Goal: Task Accomplishment & Management: Manage account settings

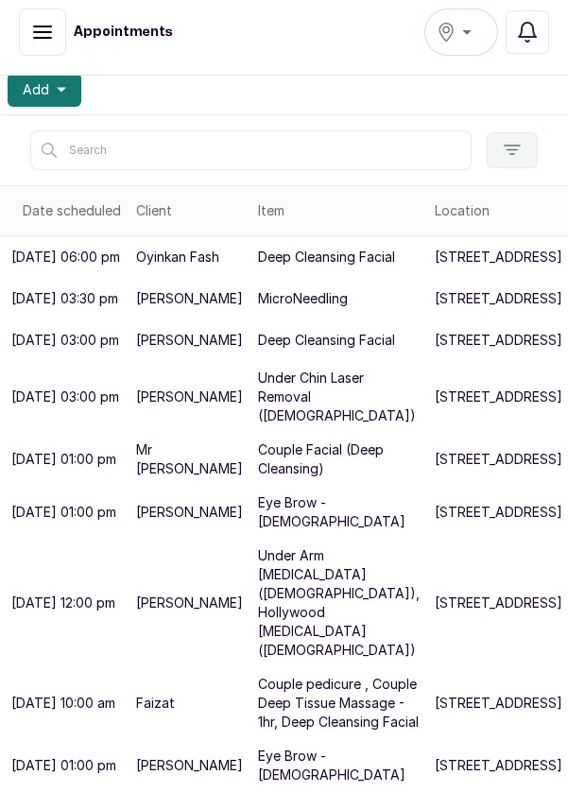
scroll to position [548, 89]
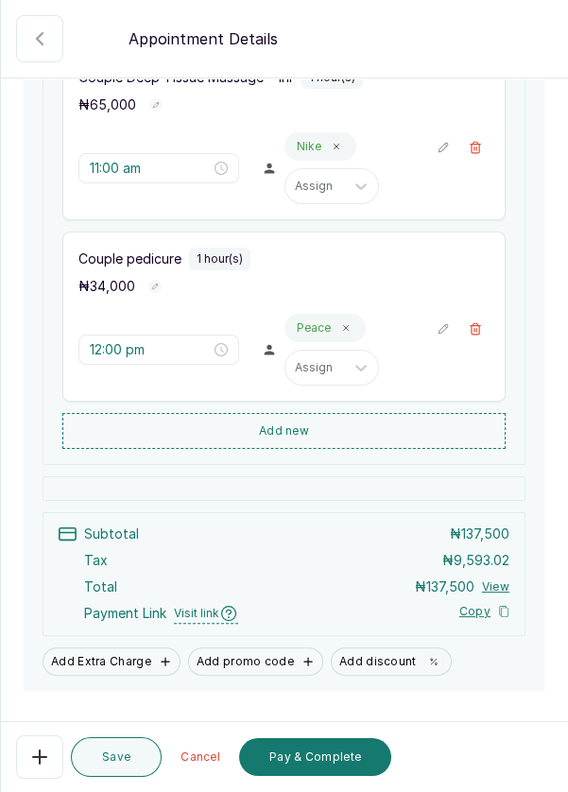
scroll to position [545, 0]
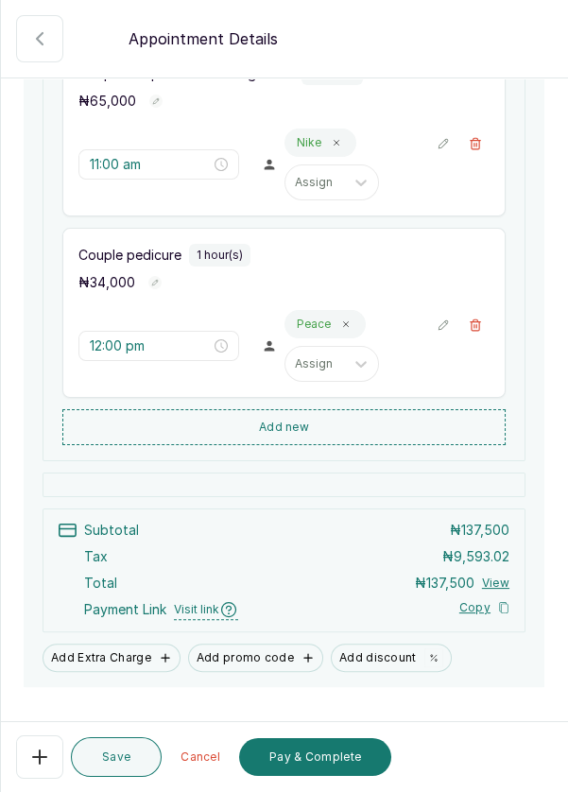
click at [476, 326] on icon "button" at bounding box center [476, 324] width 10 height 11
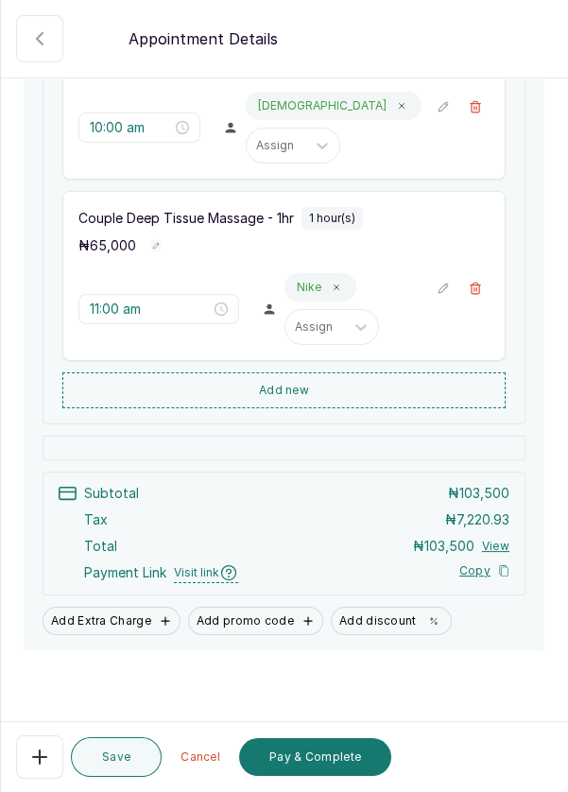
scroll to position [9, 0]
click at [483, 282] on button "🚶 Walk-in (booked by Dermaspace Frontdesk)" at bounding box center [475, 288] width 28 height 28
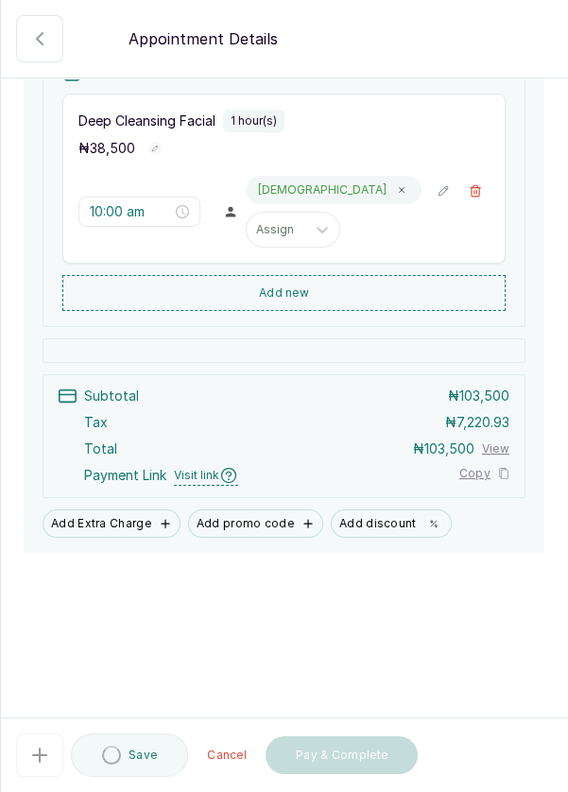
scroll to position [219, 0]
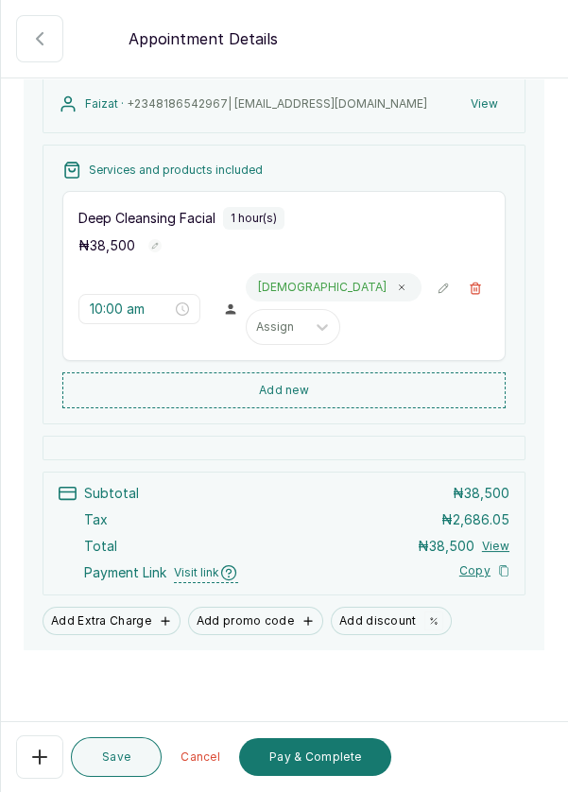
click at [372, 615] on button "Add discount" at bounding box center [391, 621] width 121 height 28
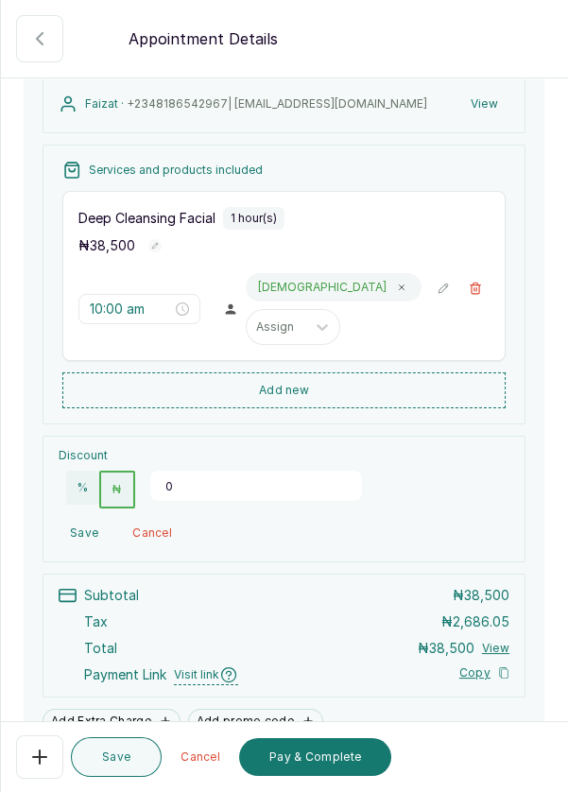
scroll to position [218, 0]
click at [82, 490] on button "%" at bounding box center [82, 489] width 33 height 34
click at [210, 476] on input "0" at bounding box center [256, 487] width 212 height 30
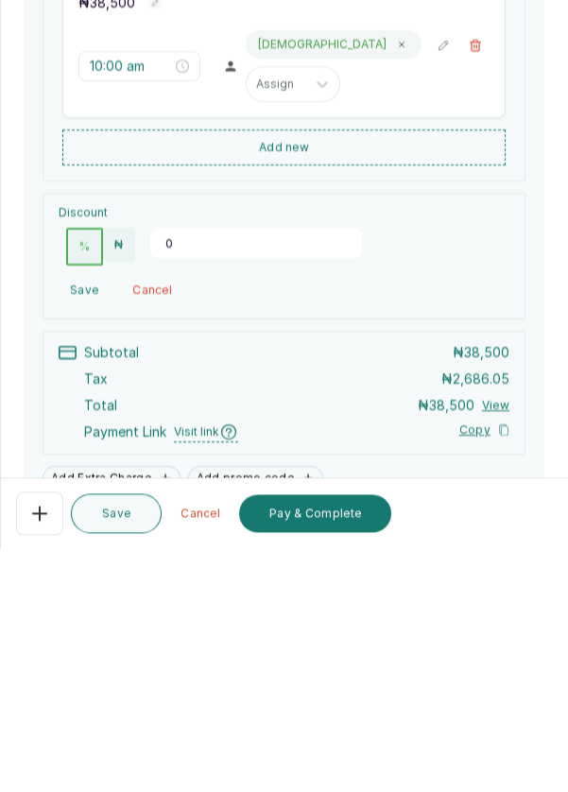
scroll to position [9, 0]
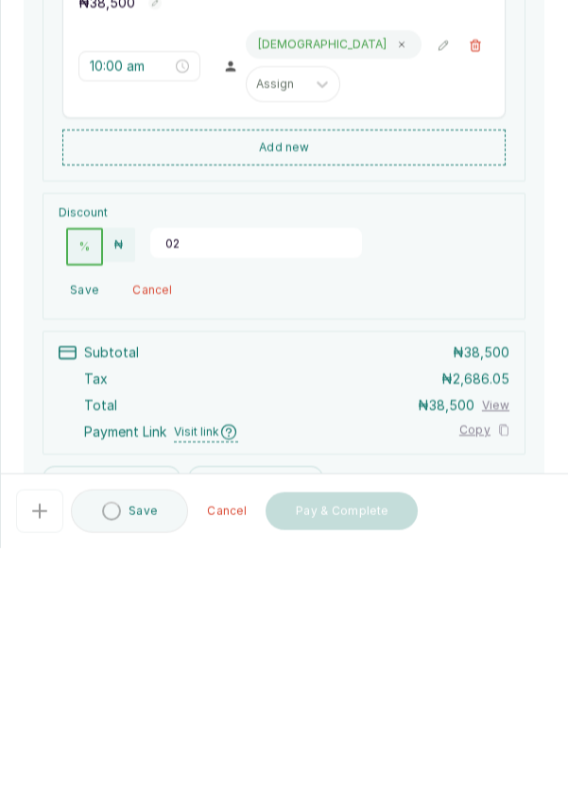
type input "0"
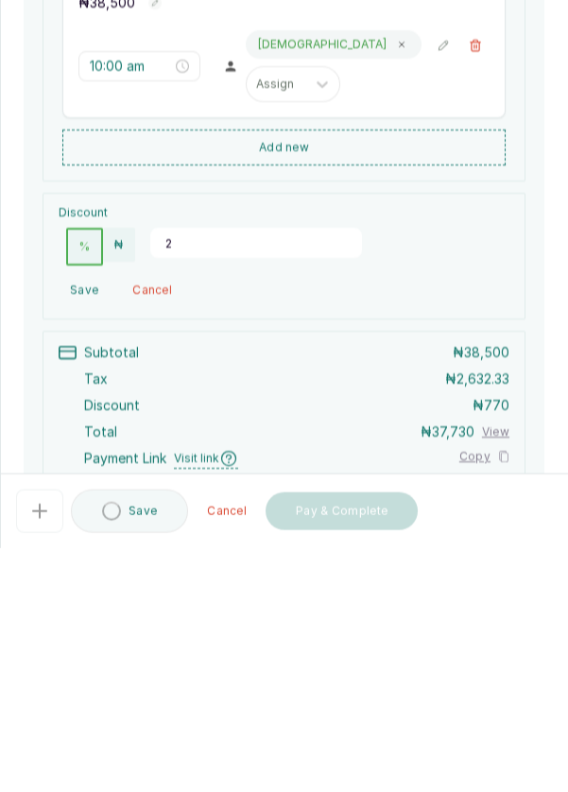
type input "20"
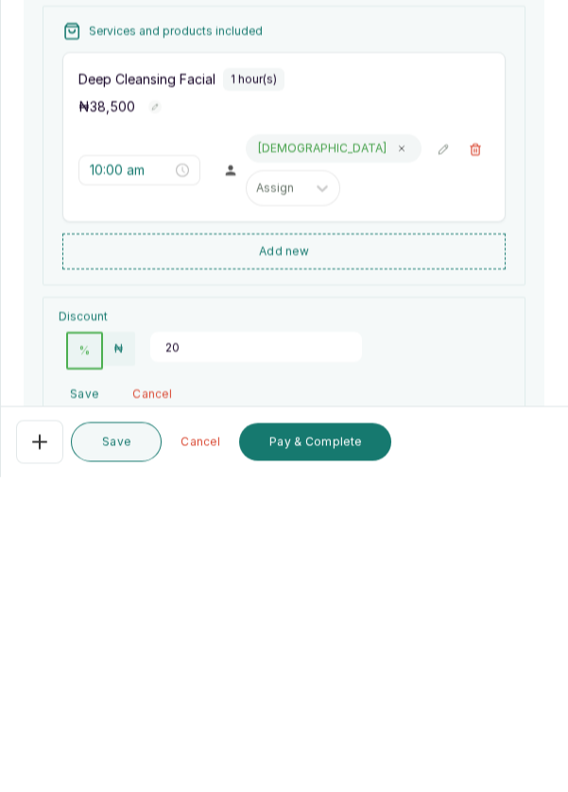
scroll to position [0, 0]
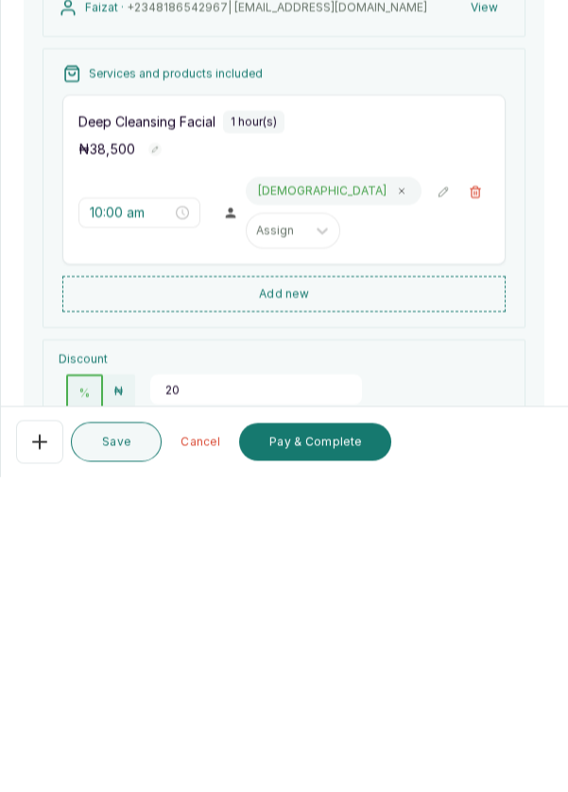
click at [456, 592] on button "Add new" at bounding box center [283, 610] width 443 height 36
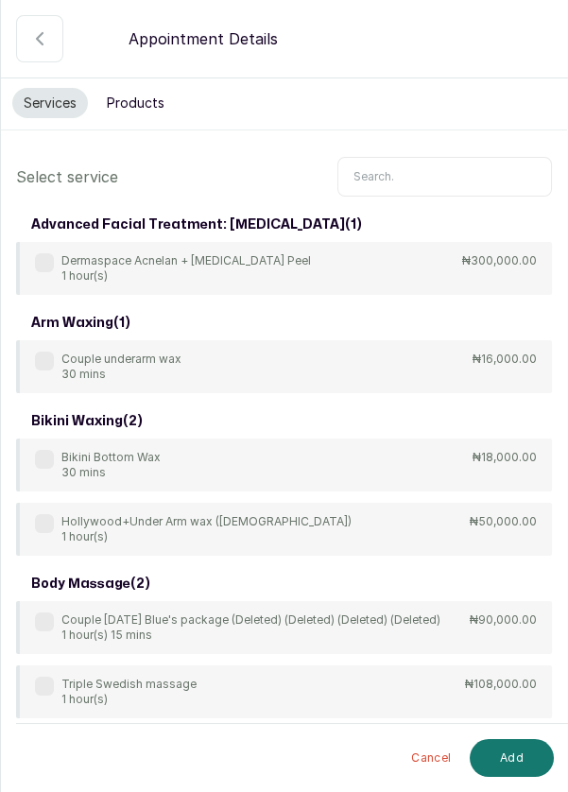
click at [421, 171] on input "text" at bounding box center [444, 177] width 215 height 40
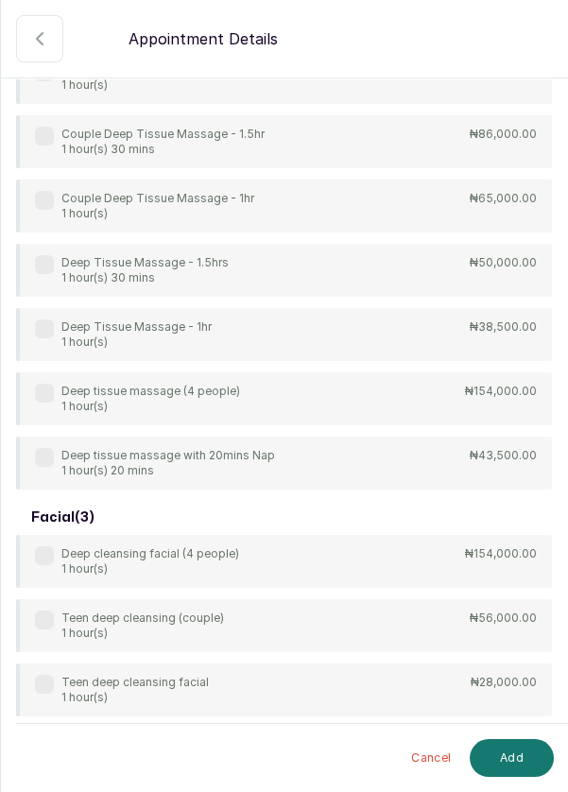
scroll to position [321, 0]
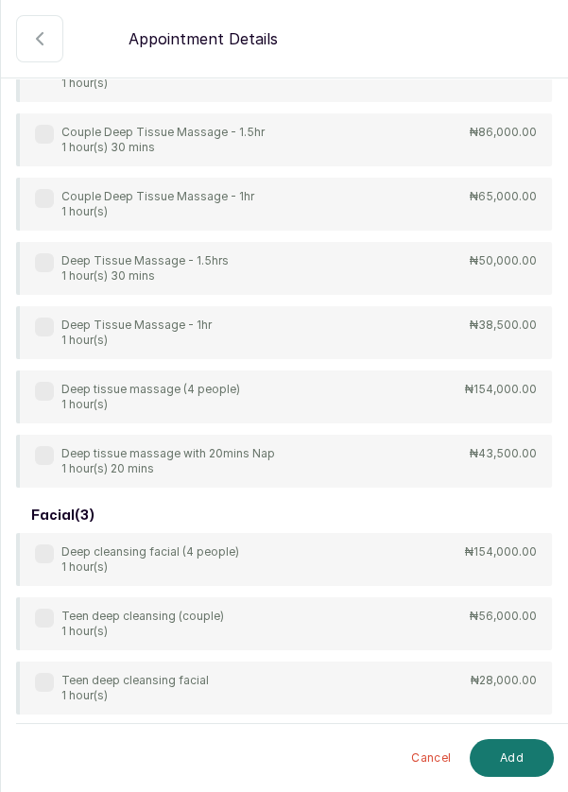
type input "Deep"
click at [43, 202] on div "4Hands Deep Tissue Massage 45 mins ₦55,000.00 Bulk 4hands Deep Tissue Massage (…" at bounding box center [284, 204] width 536 height 567
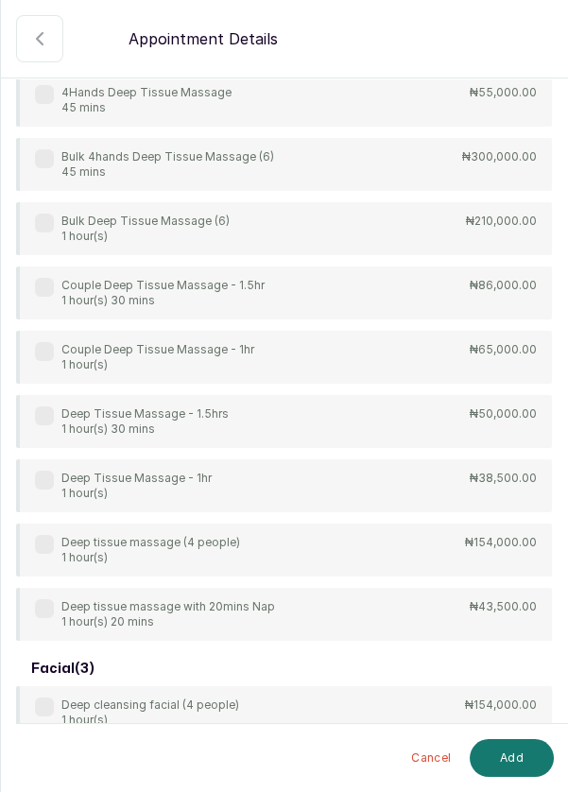
click at [50, 348] on label at bounding box center [44, 351] width 19 height 19
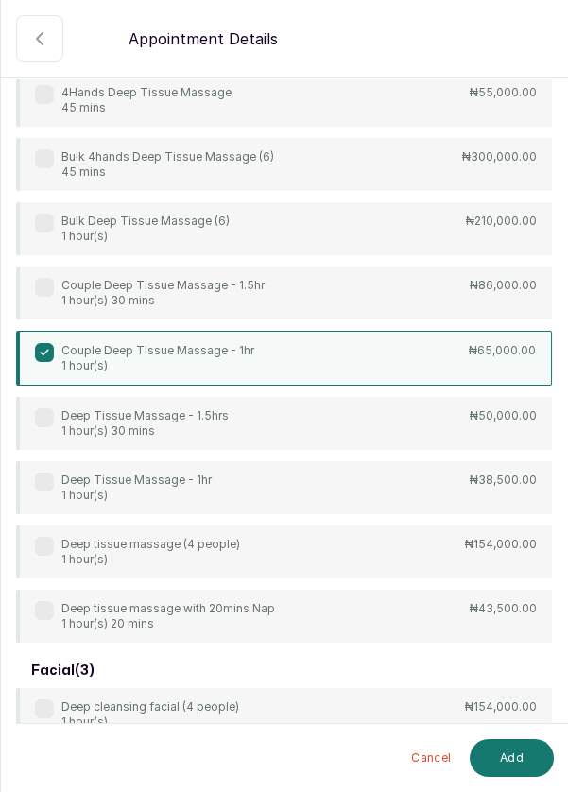
click at [517, 762] on button "Add" at bounding box center [512, 758] width 84 height 38
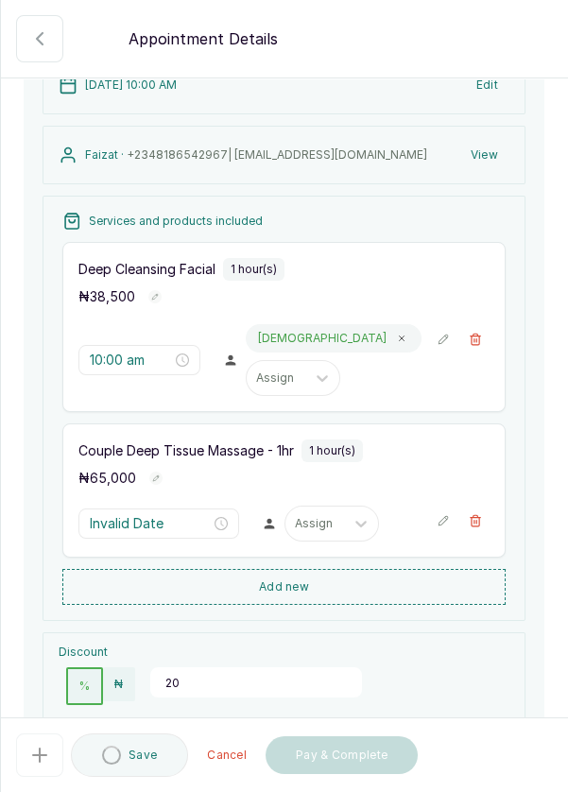
type input "11:00 am"
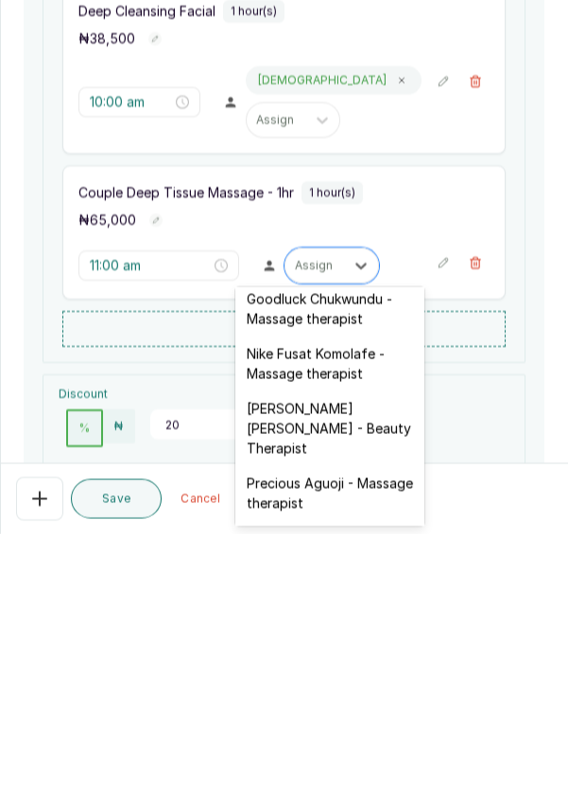
scroll to position [668, 0]
click at [330, 656] on div "[PERSON_NAME] [PERSON_NAME] - Beauty Therapist" at bounding box center [329, 685] width 189 height 75
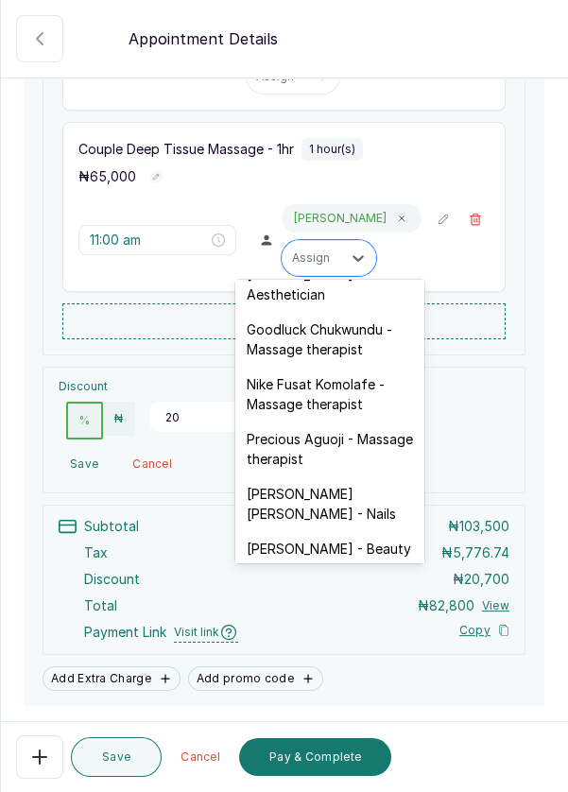
scroll to position [594, 0]
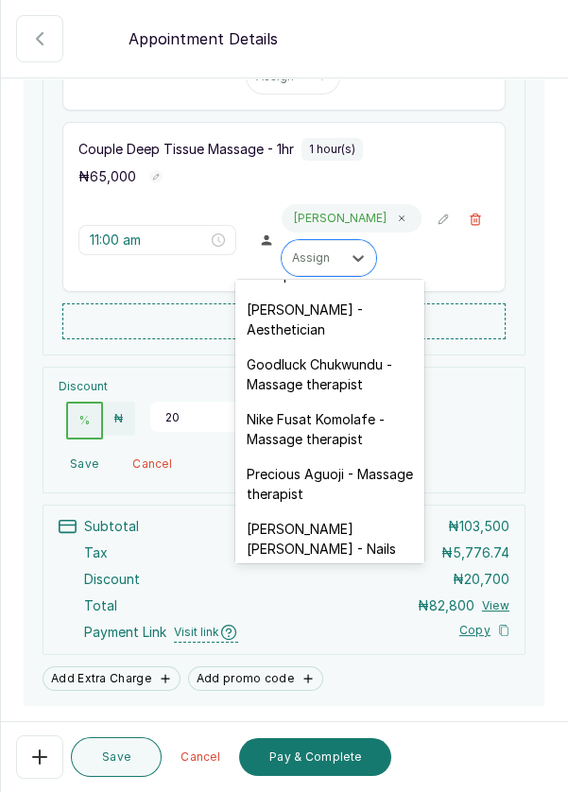
click at [339, 403] on div "Nike Fusat Komolafe - Massage therapist" at bounding box center [329, 429] width 189 height 55
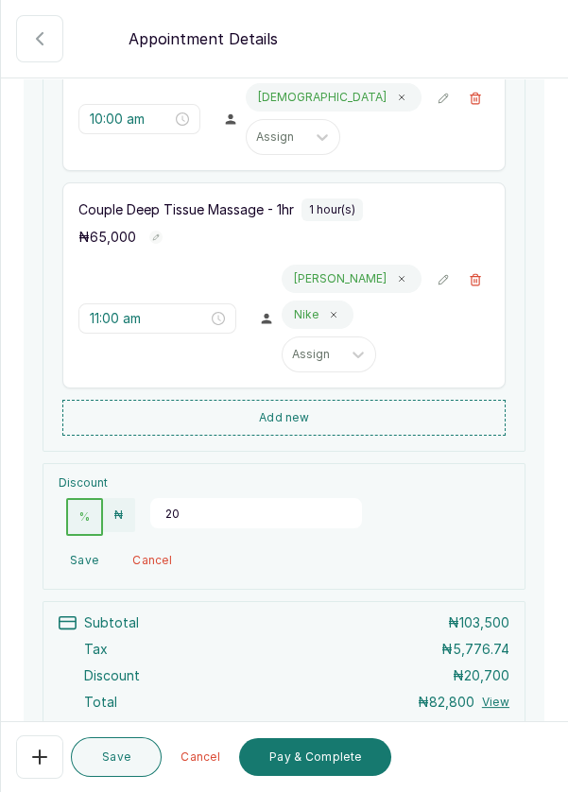
scroll to position [422, 0]
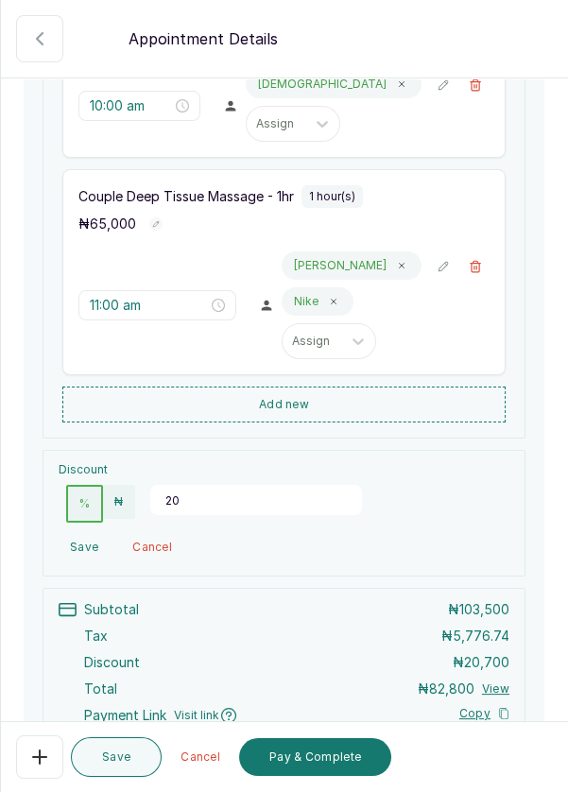
click at [328, 405] on button "Add new" at bounding box center [283, 404] width 443 height 36
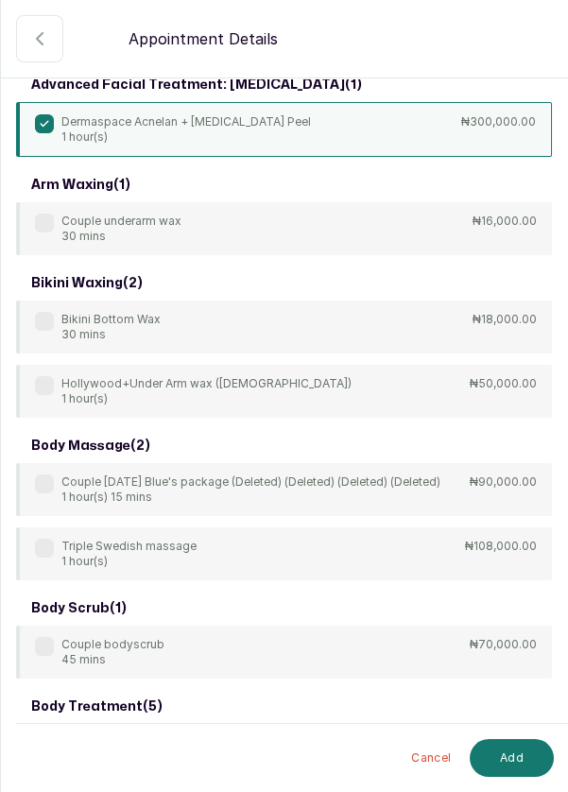
scroll to position [0, 0]
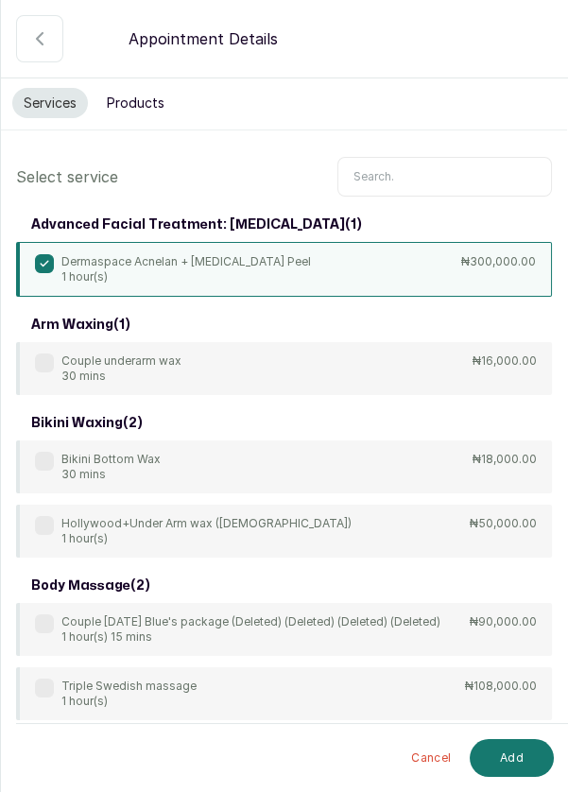
click at [390, 263] on div "Dermaspace Acnelan + [MEDICAL_DATA] Peel 1 hour(s) ₦300,000.00" at bounding box center [284, 269] width 536 height 55
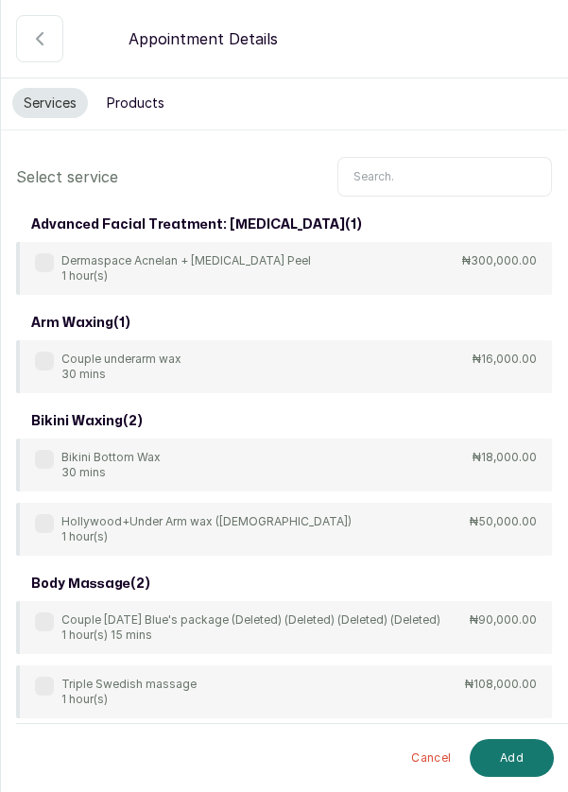
click at [437, 177] on input "text" at bounding box center [444, 177] width 215 height 40
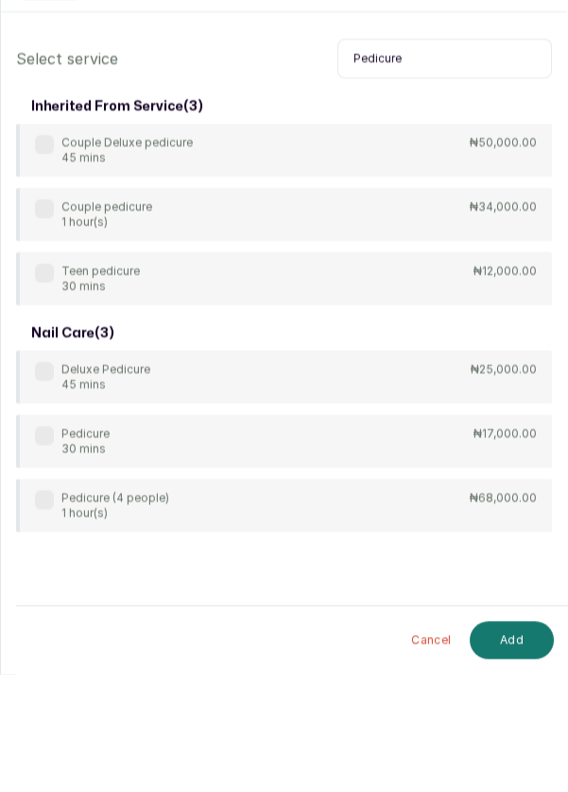
scroll to position [9, 0]
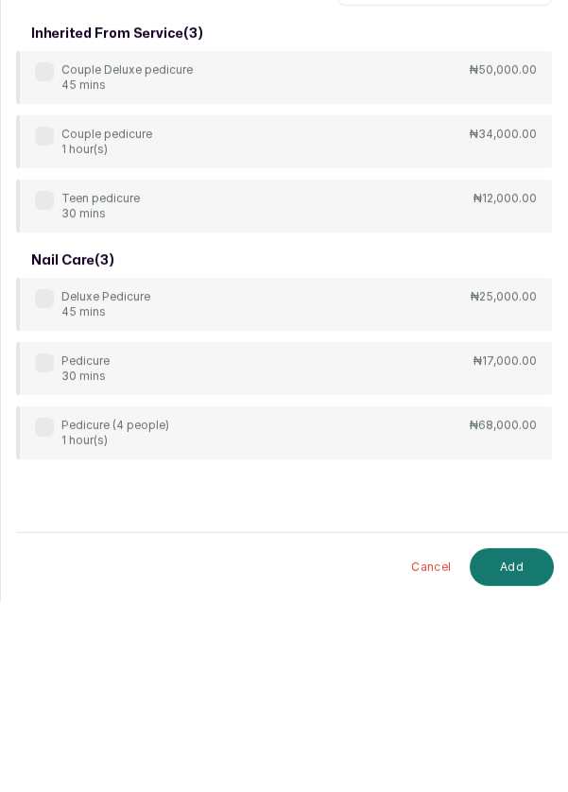
type input "Pedicure"
click at [50, 553] on label at bounding box center [44, 553] width 19 height 19
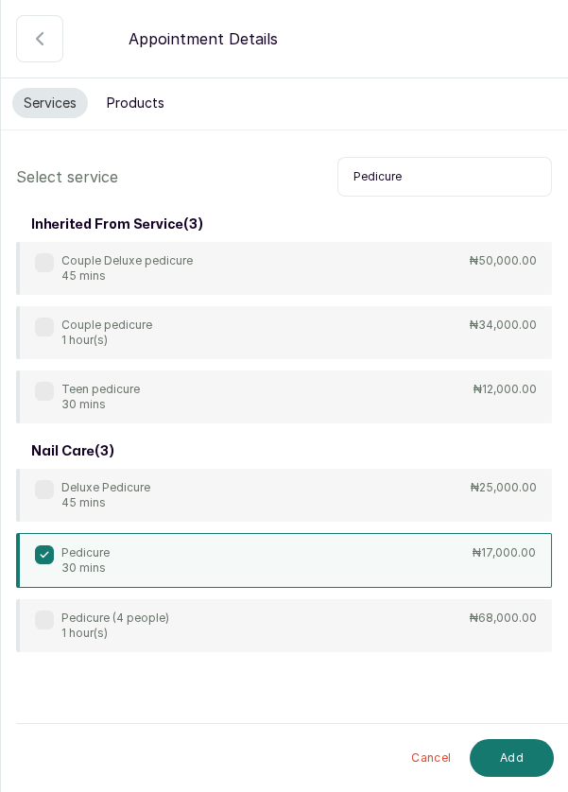
click at [517, 759] on button "Add" at bounding box center [512, 758] width 84 height 38
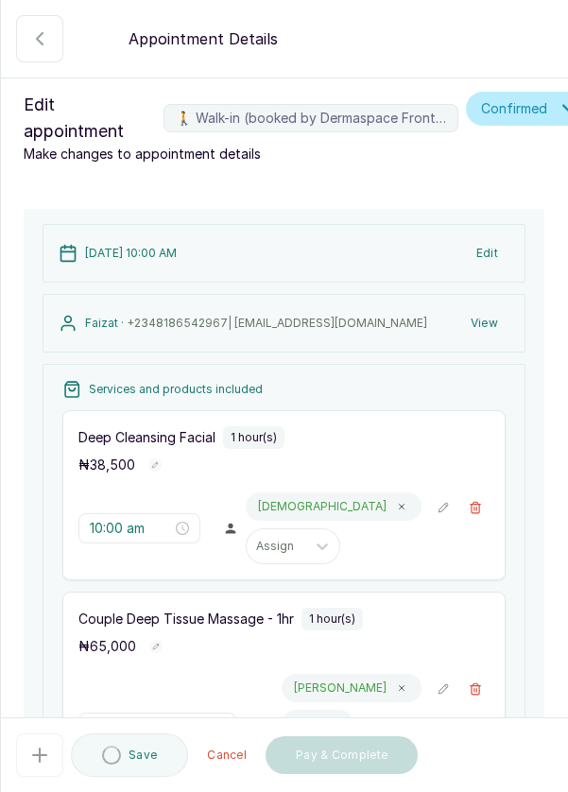
type input "12:00 pm"
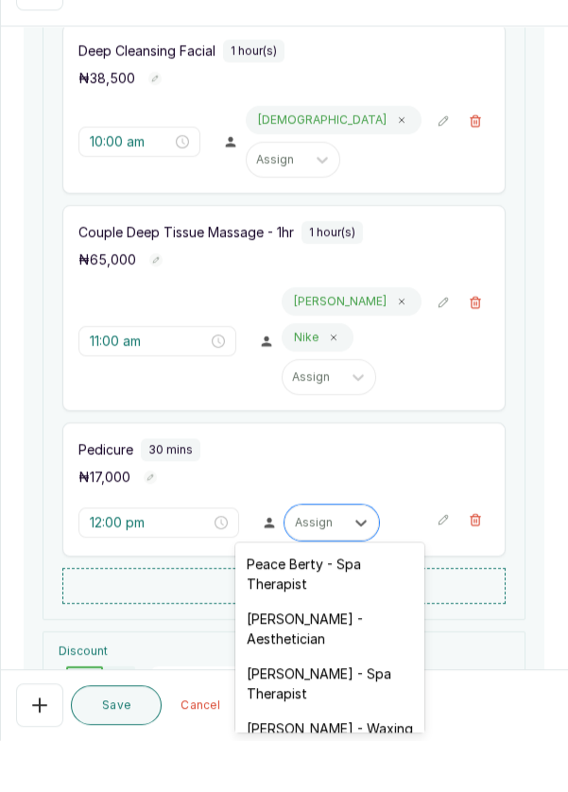
scroll to position [38, 0]
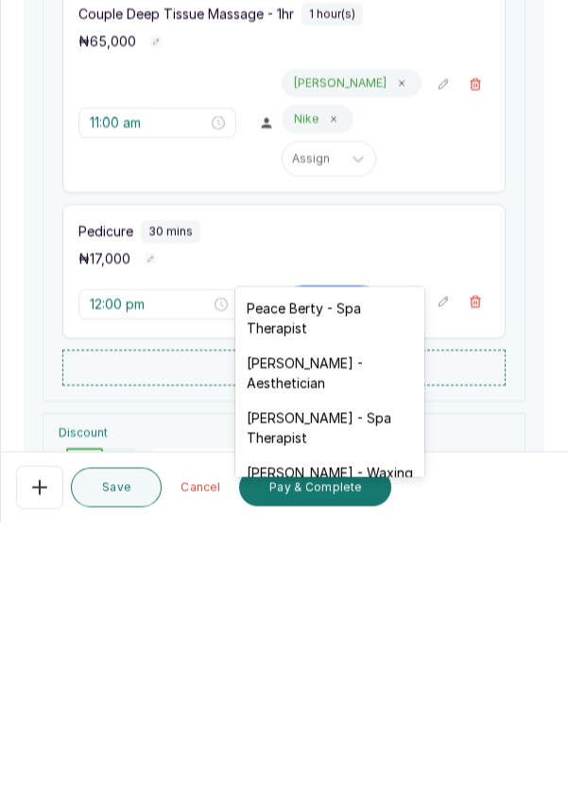
click at [299, 579] on div "Peace Berty - Spa Therapist" at bounding box center [329, 587] width 189 height 55
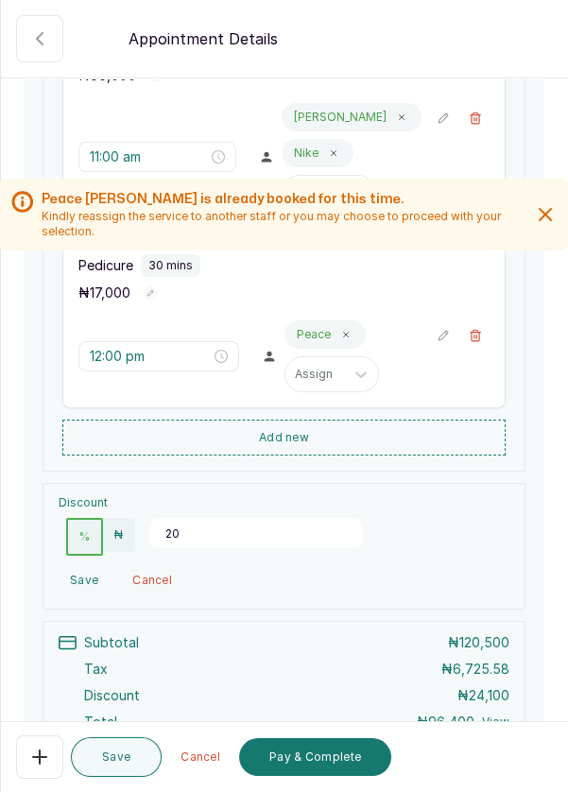
scroll to position [586, 0]
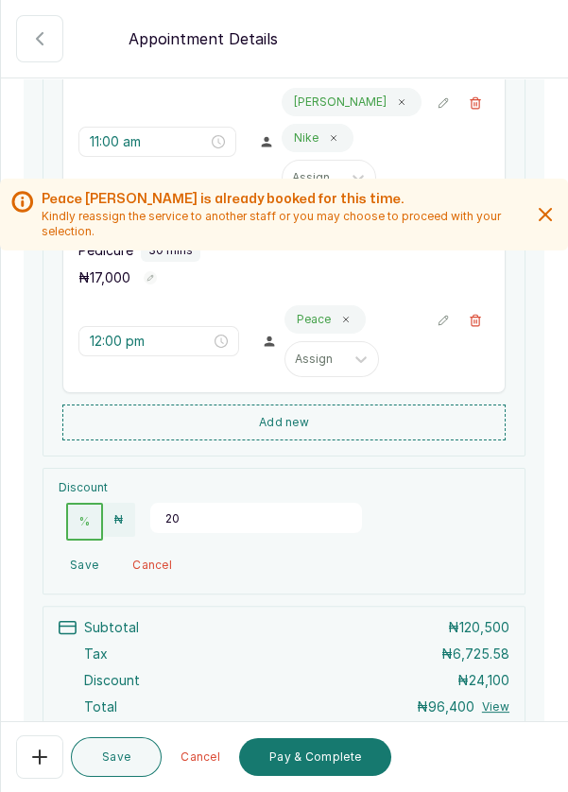
click at [206, 503] on input "20" at bounding box center [256, 518] width 212 height 30
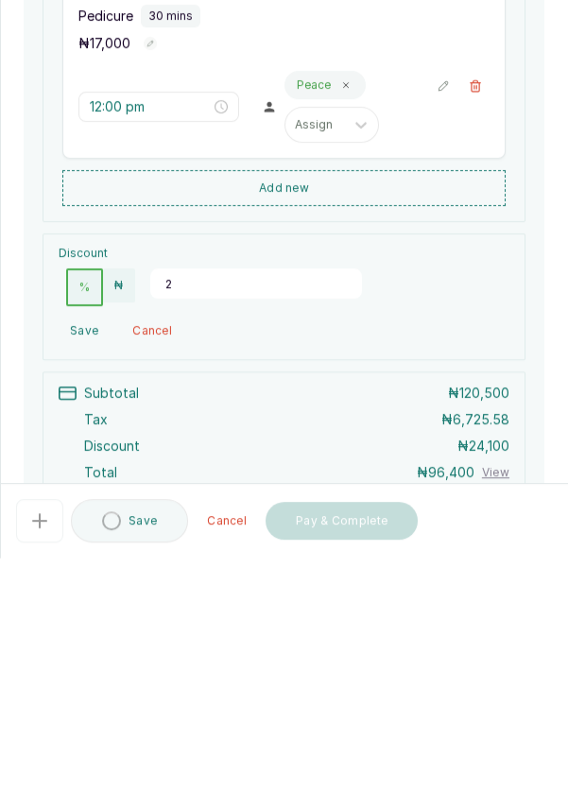
type input "20"
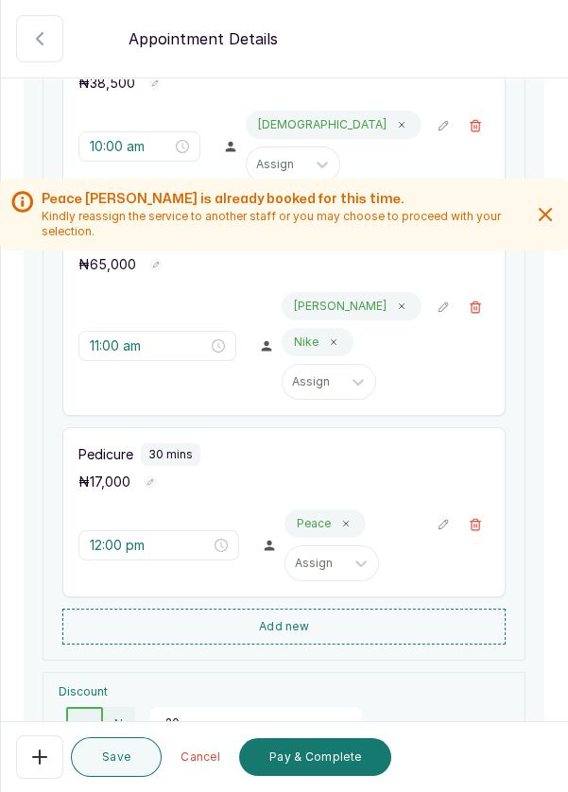
scroll to position [382, 0]
click at [476, 510] on button "🚶 Walk-in (booked by Dermaspace Frontdesk)" at bounding box center [475, 524] width 28 height 28
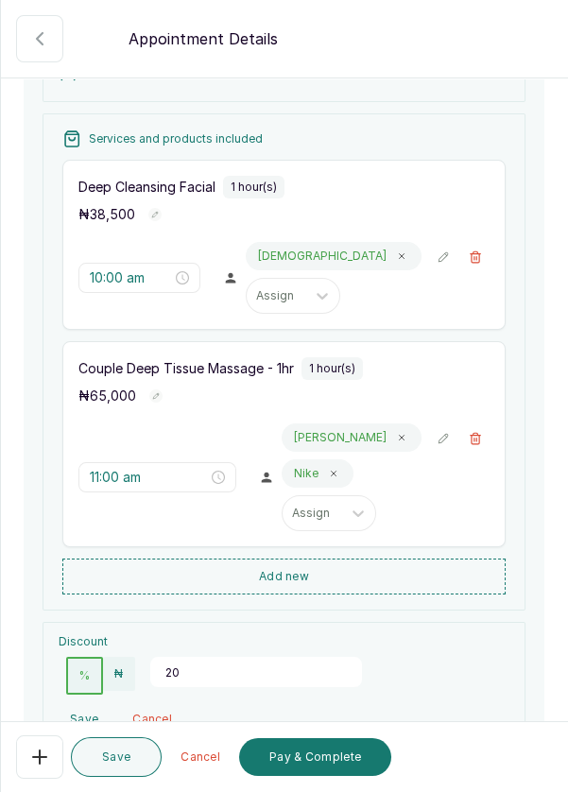
scroll to position [245, 0]
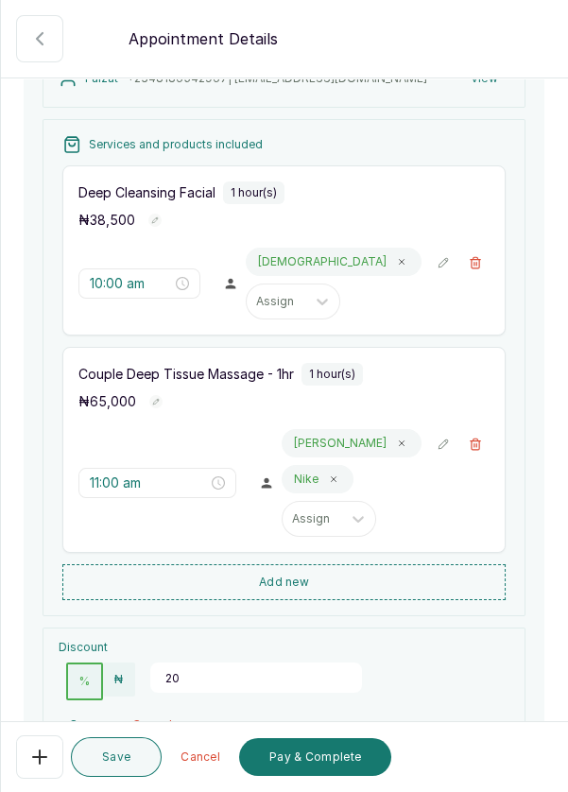
click at [473, 430] on button "🚶 Walk-in (booked by Dermaspace Frontdesk)" at bounding box center [475, 444] width 28 height 28
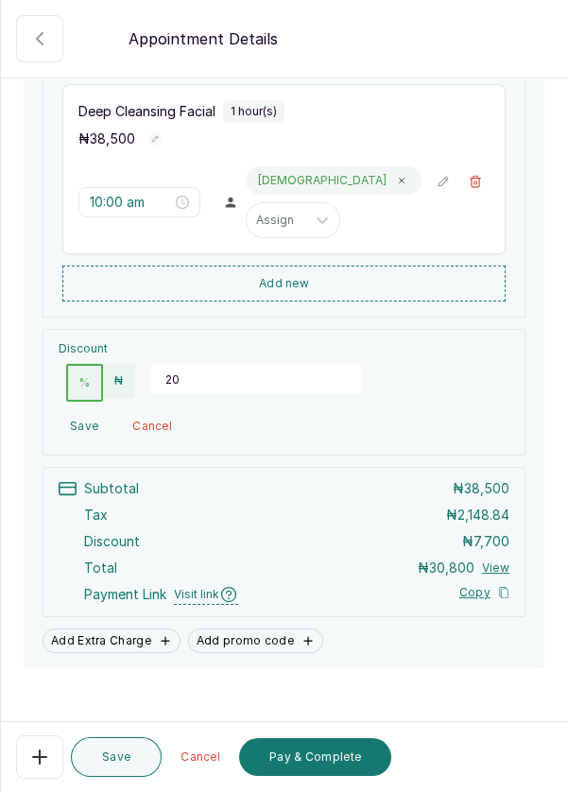
scroll to position [344, 0]
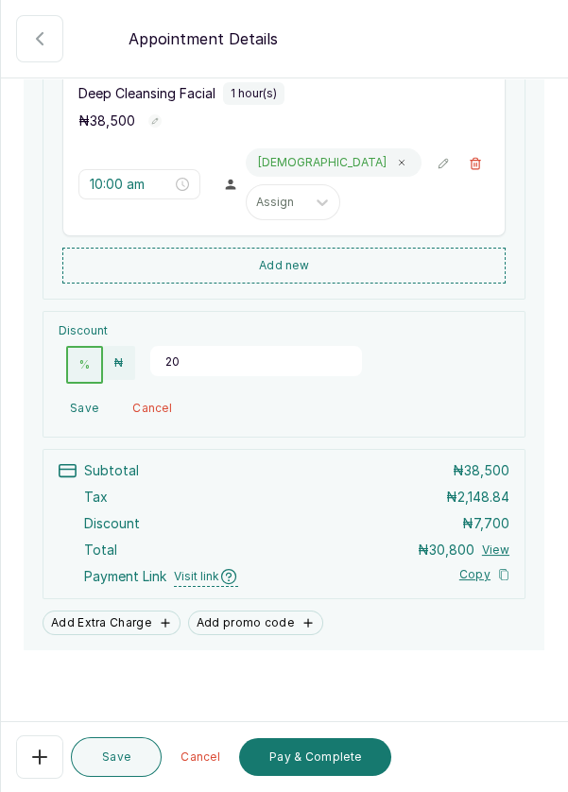
click at [279, 776] on button "Pay & Complete" at bounding box center [315, 757] width 152 height 38
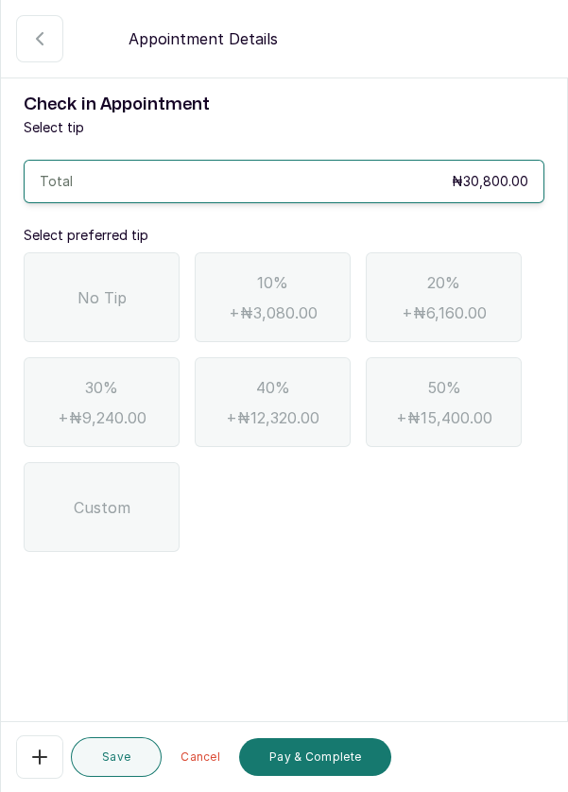
scroll to position [0, 0]
click at [136, 311] on div "No Tip" at bounding box center [102, 297] width 156 height 90
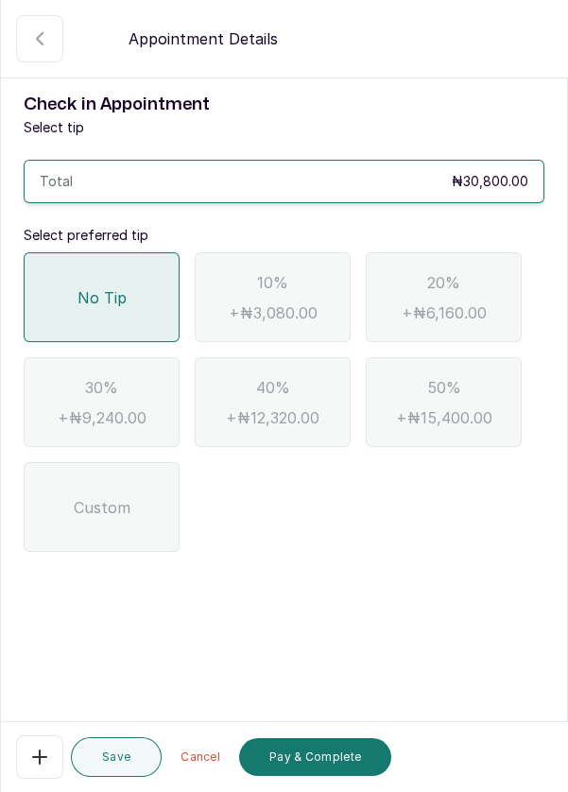
click at [330, 776] on button "Pay & Complete" at bounding box center [315, 757] width 152 height 38
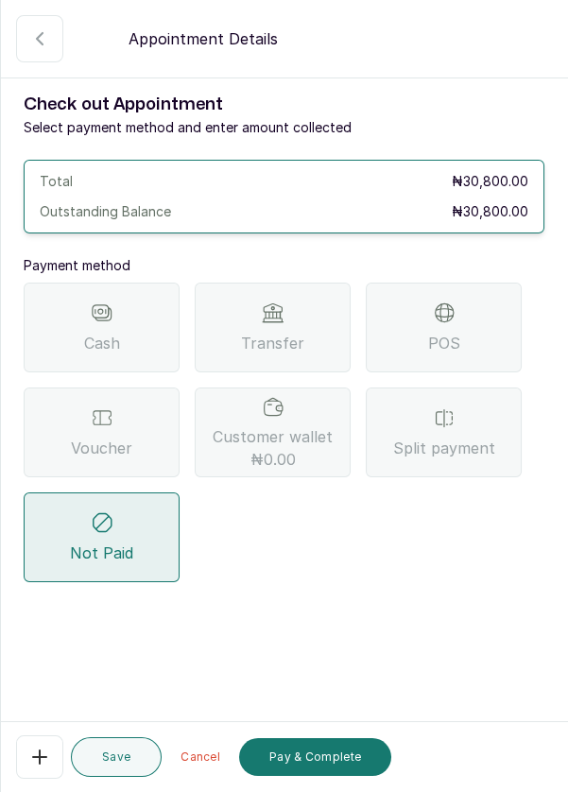
click at [130, 428] on div "Voucher" at bounding box center [102, 432] width 156 height 90
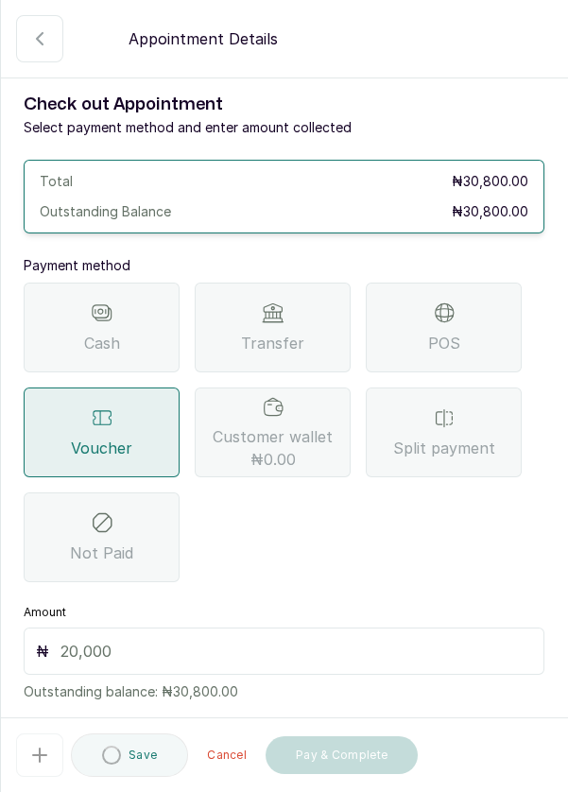
click at [240, 654] on input "text" at bounding box center [296, 651] width 472 height 23
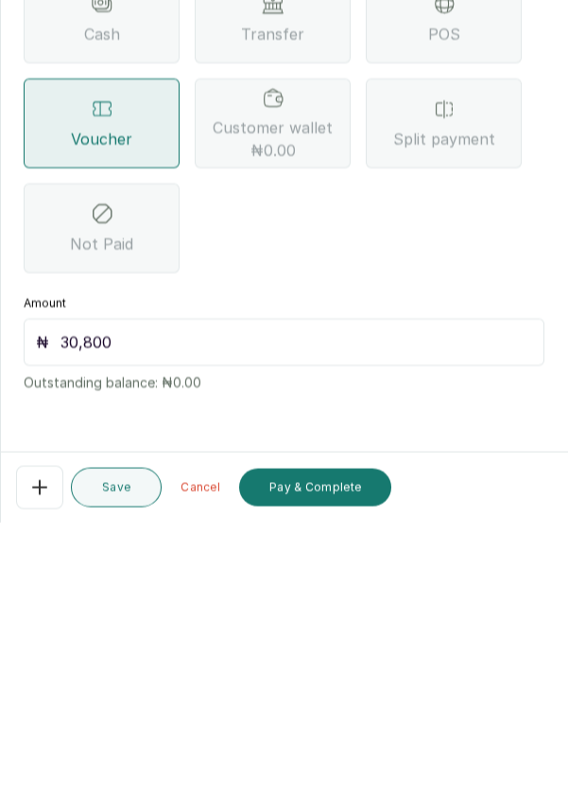
scroll to position [9, 0]
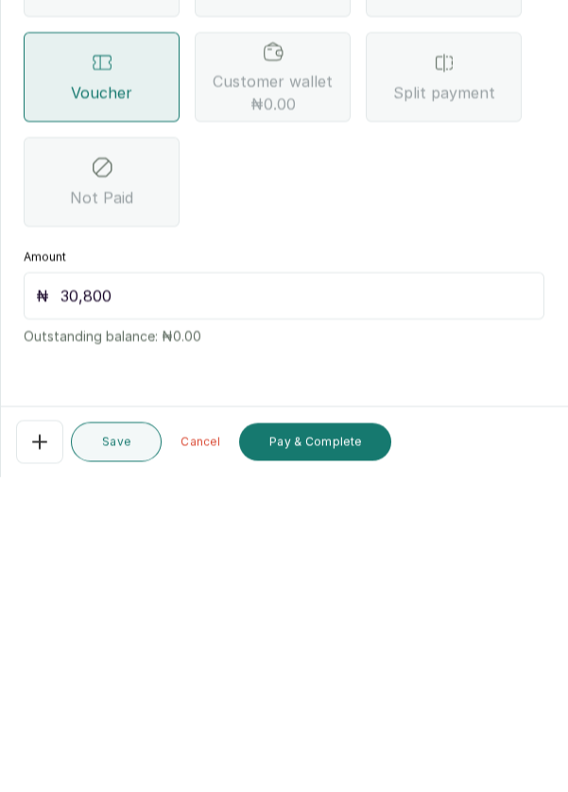
type input "30,800"
click at [340, 759] on button "Pay & Complete" at bounding box center [315, 757] width 152 height 38
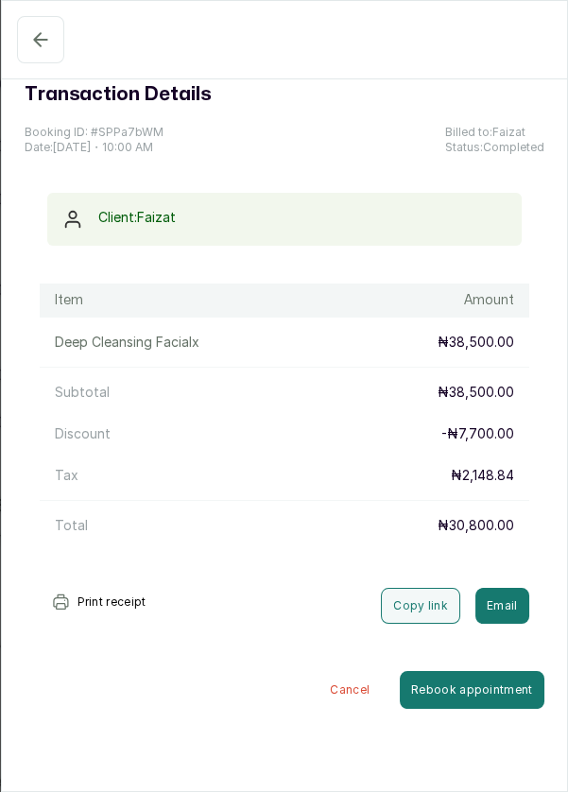
scroll to position [548, 89]
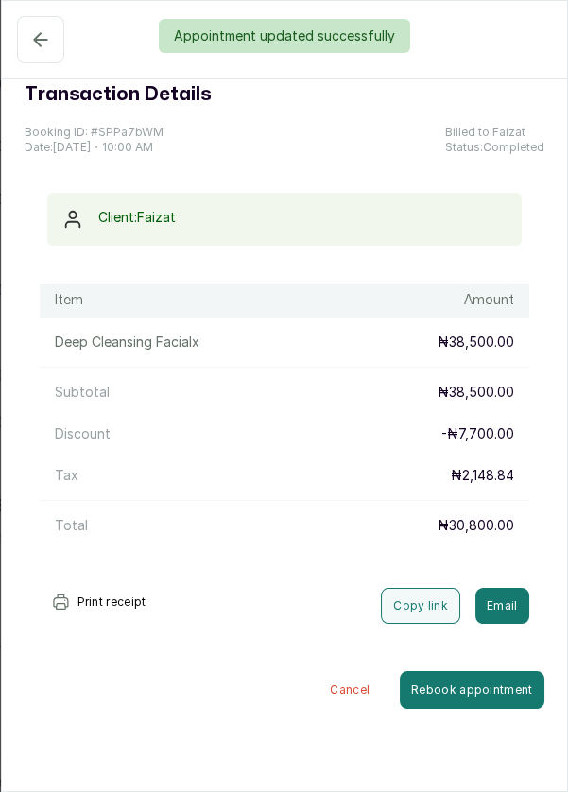
click at [23, 23] on div "Appointment updated successfully" at bounding box center [284, 36] width 568 height 34
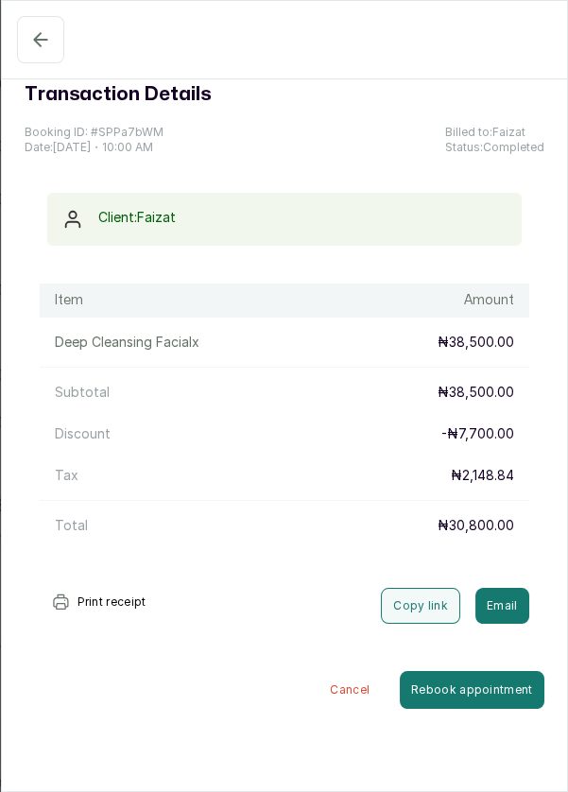
click at [29, 34] on icon "button" at bounding box center [40, 39] width 23 height 23
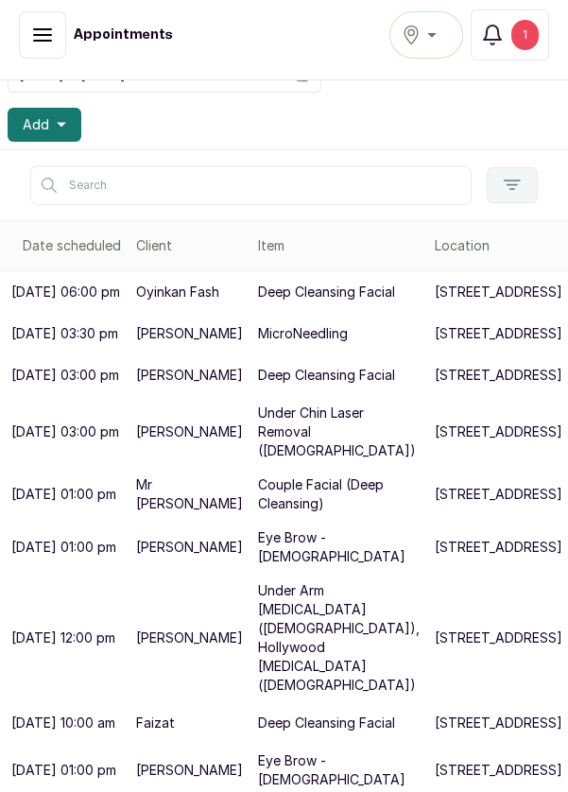
scroll to position [0, 0]
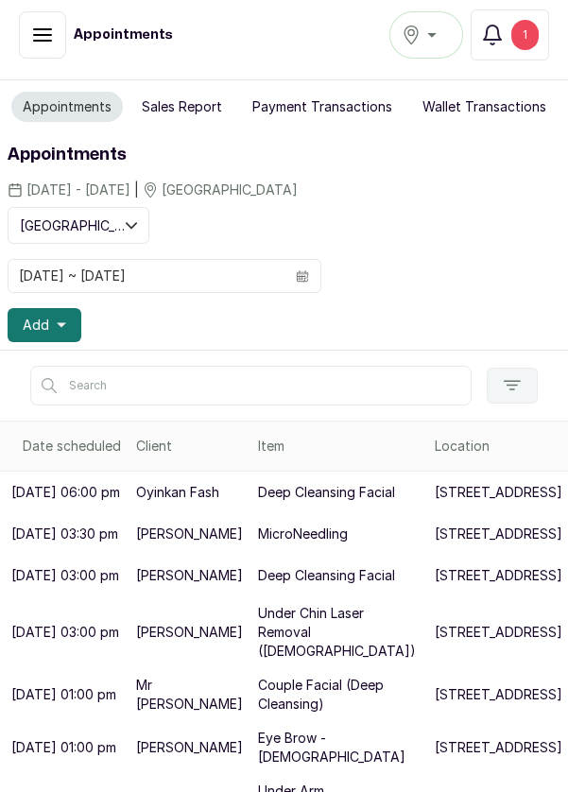
click at [51, 311] on button "Add" at bounding box center [45, 325] width 74 height 34
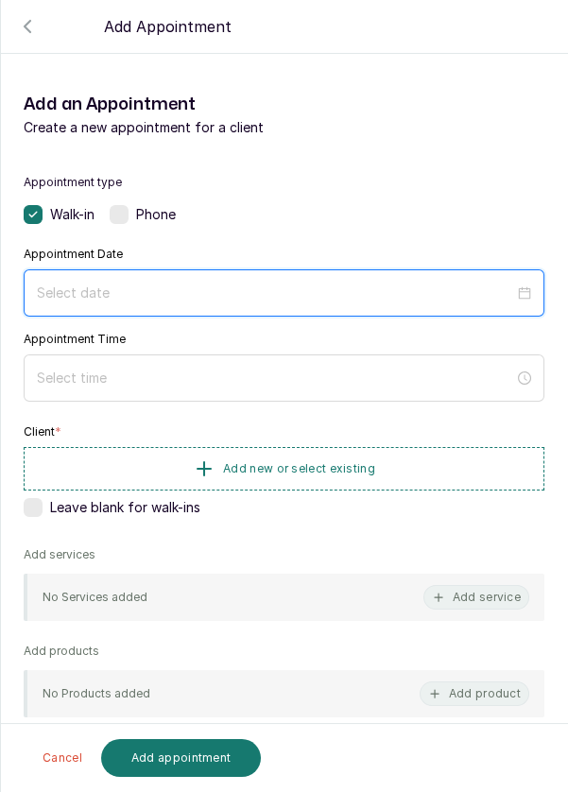
click at [352, 284] on input at bounding box center [275, 293] width 477 height 21
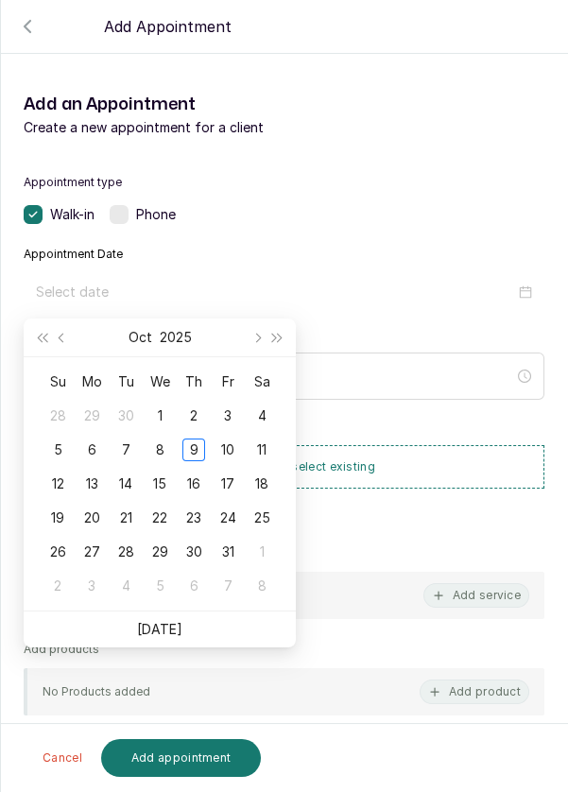
click at [196, 448] on div "9" at bounding box center [193, 449] width 23 height 23
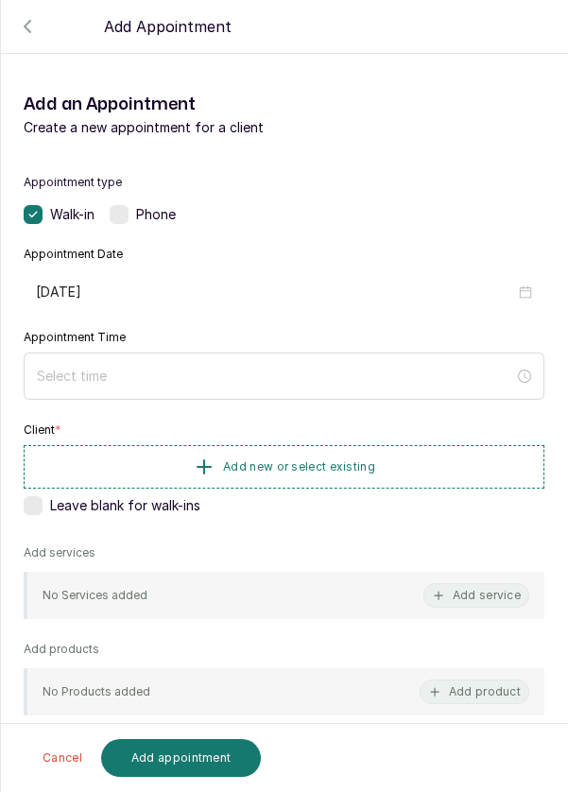
type input "[DATE]"
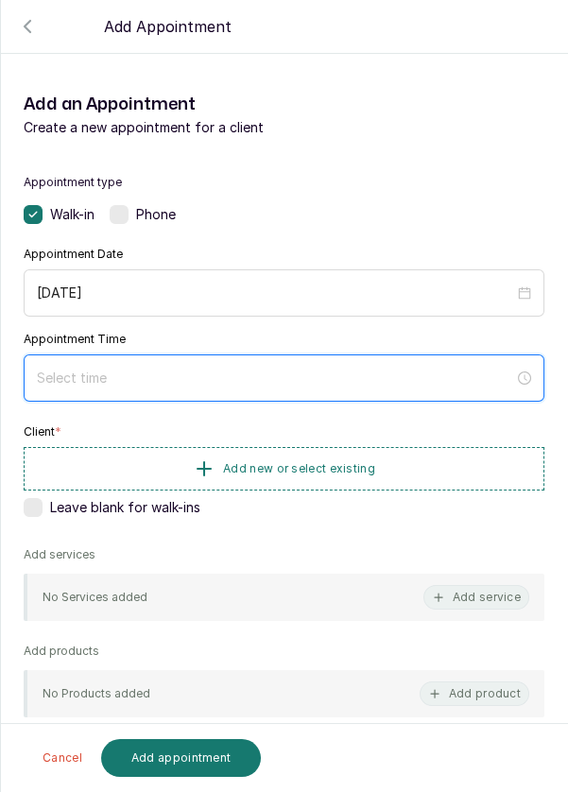
click at [219, 372] on input at bounding box center [275, 378] width 477 height 21
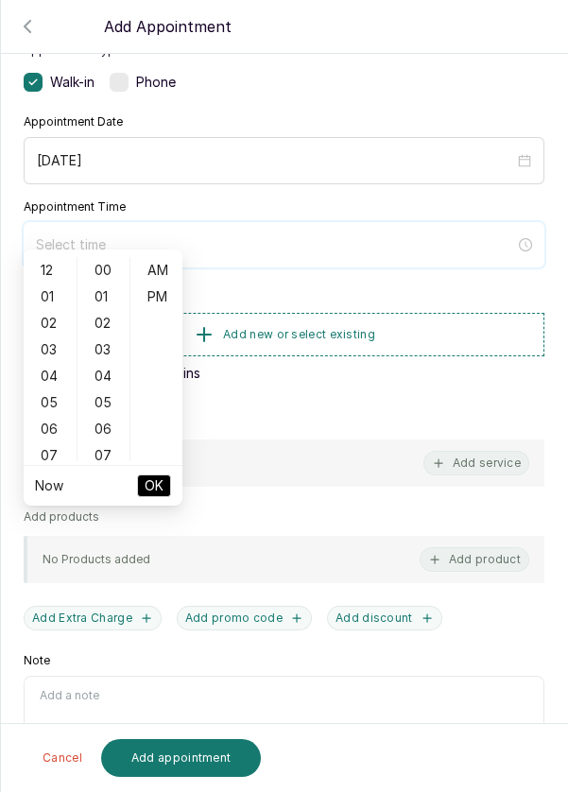
scroll to position [153, 0]
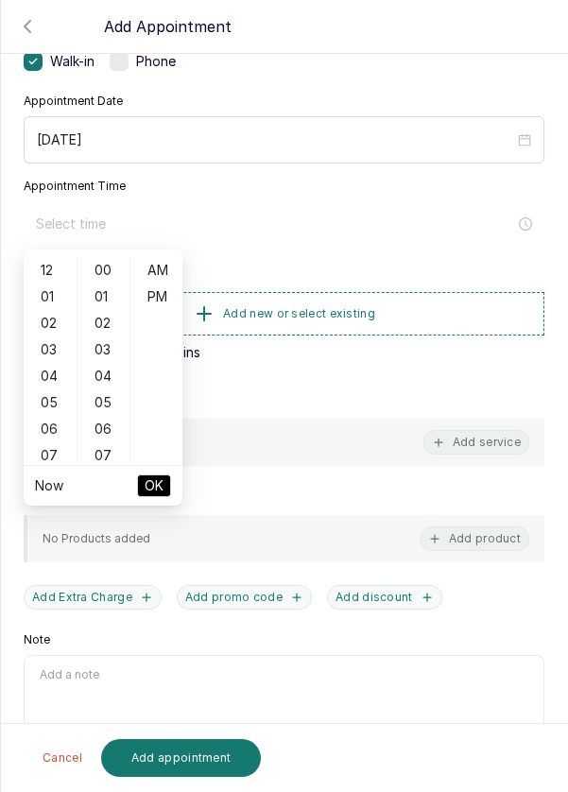
click at [53, 358] on div "03" at bounding box center [49, 349] width 45 height 26
click at [51, 460] on div "12 01 02 03 04 05 06 07 08 09 10 11 00 01 02 03 04 05 06 07 08 09 10 11 12 13 1…" at bounding box center [103, 359] width 159 height 212
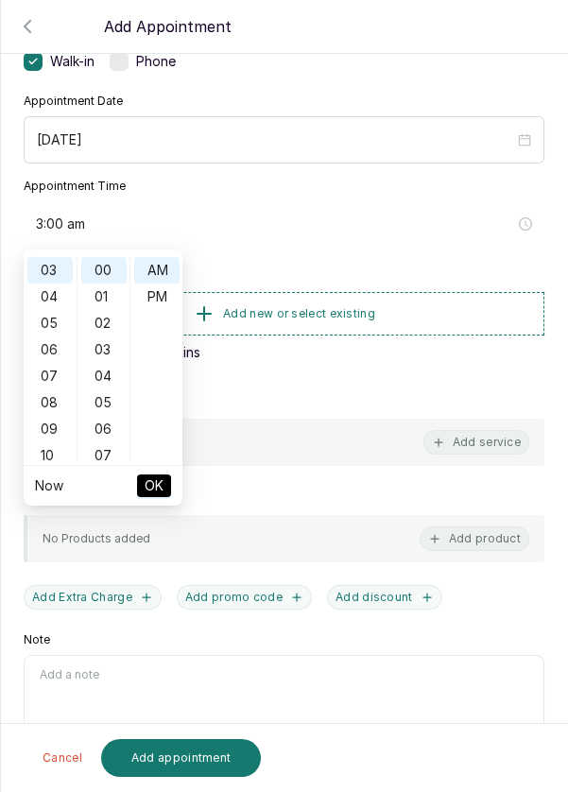
click at [45, 458] on div "10" at bounding box center [49, 455] width 45 height 26
type input "10:00 am"
click at [152, 487] on span "OK" at bounding box center [154, 486] width 19 height 36
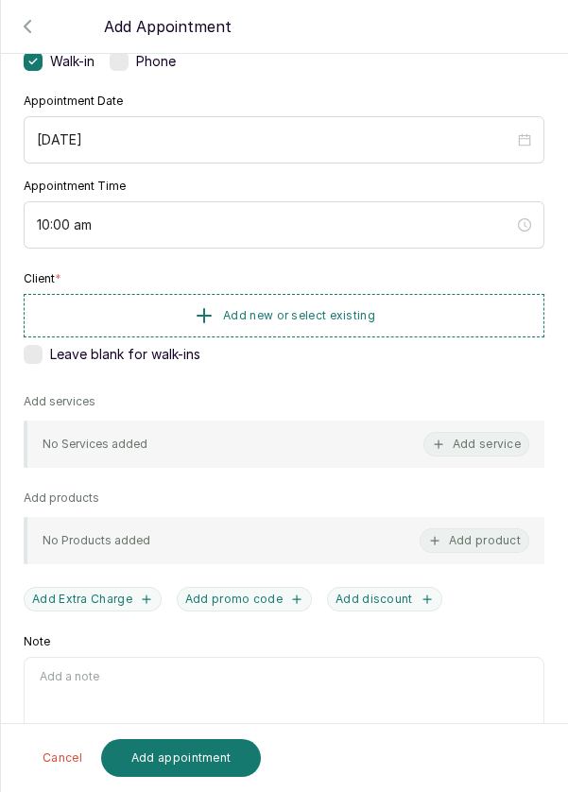
click at [322, 314] on span "Add new or select existing" at bounding box center [299, 315] width 152 height 15
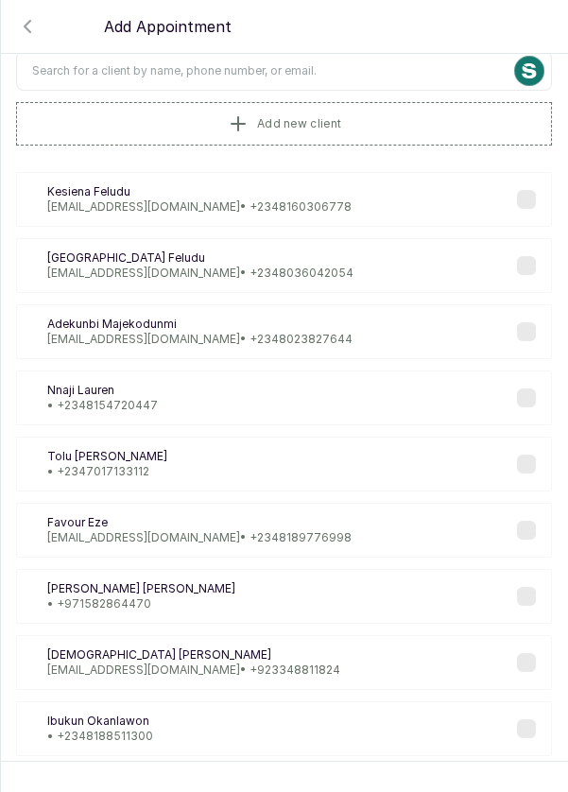
scroll to position [0, 0]
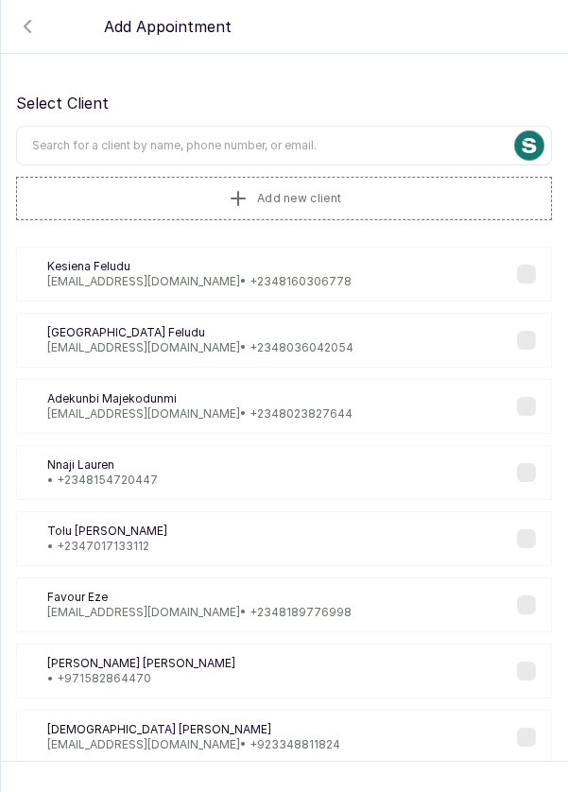
click at [350, 144] on input "text" at bounding box center [284, 146] width 536 height 40
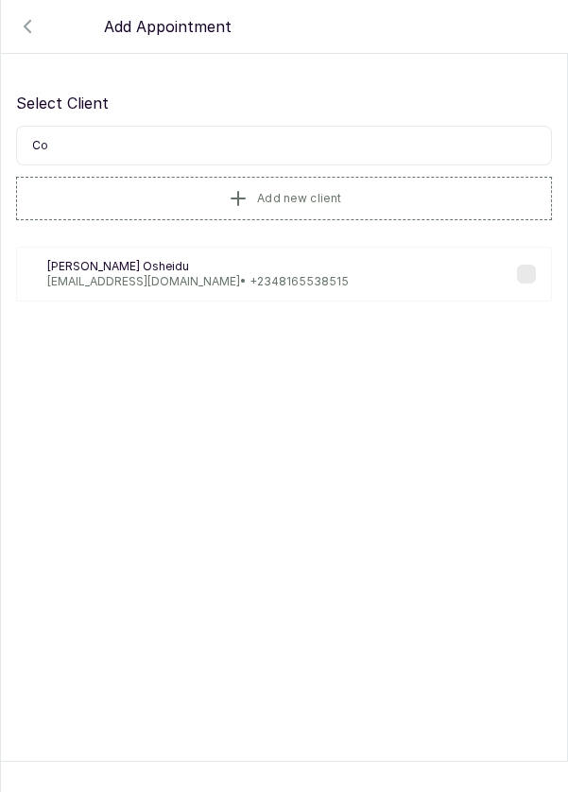
type input "C"
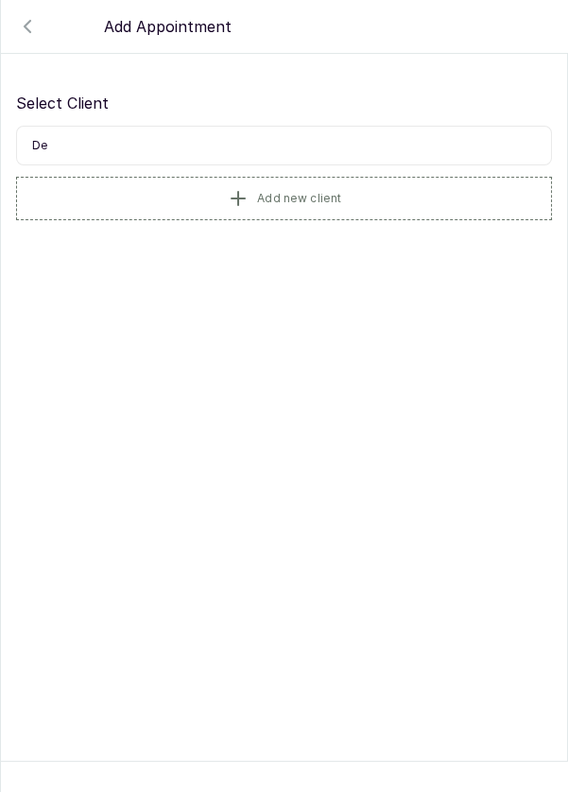
type input "D"
type input "Faizat"
click at [236, 280] on p "[EMAIL_ADDRESS][DOMAIN_NAME] • [PHONE_NUMBER]" at bounding box center [198, 281] width 303 height 15
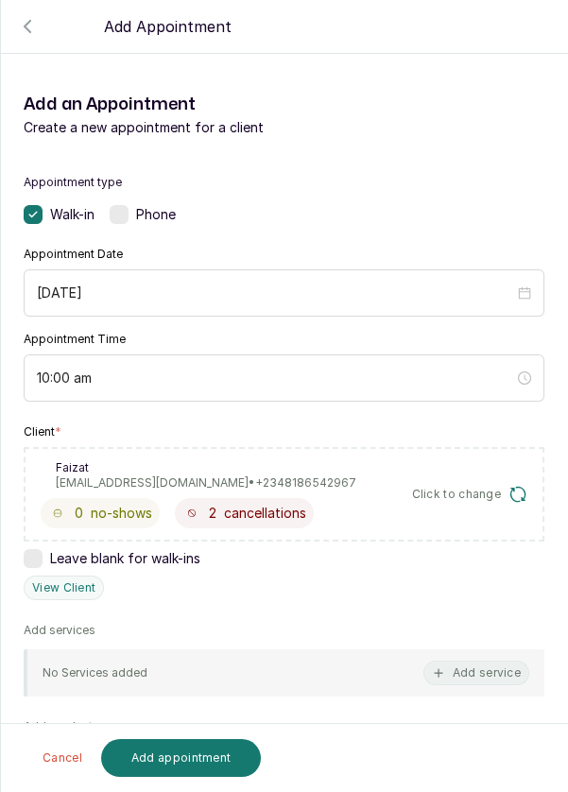
click at [444, 678] on button "Add service" at bounding box center [476, 673] width 106 height 25
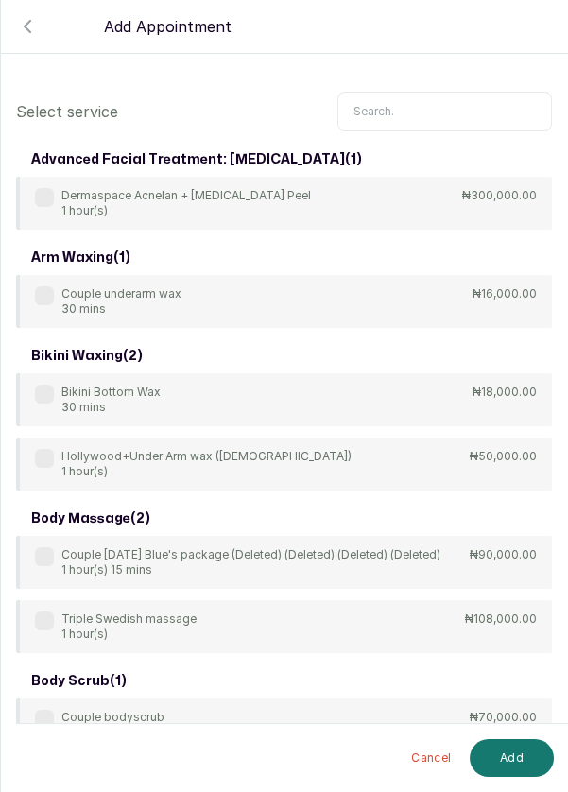
click at [453, 111] on input "text" at bounding box center [444, 112] width 215 height 40
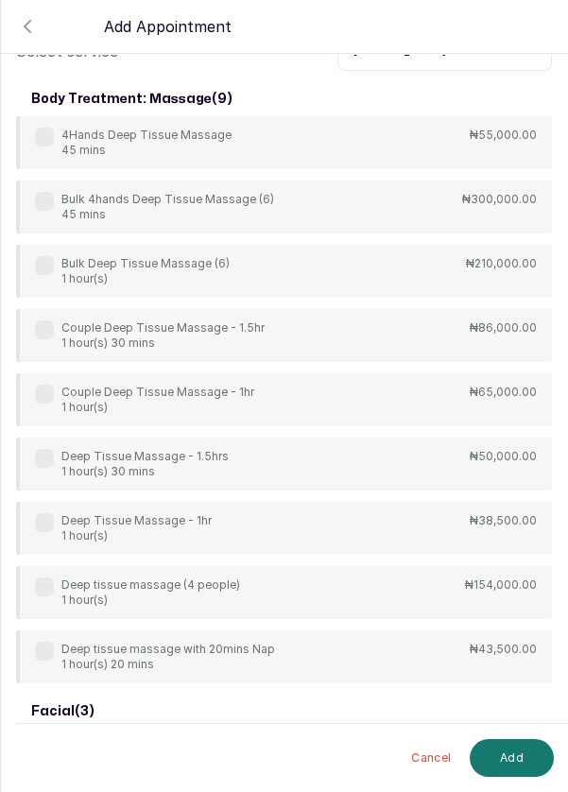
scroll to position [85, 0]
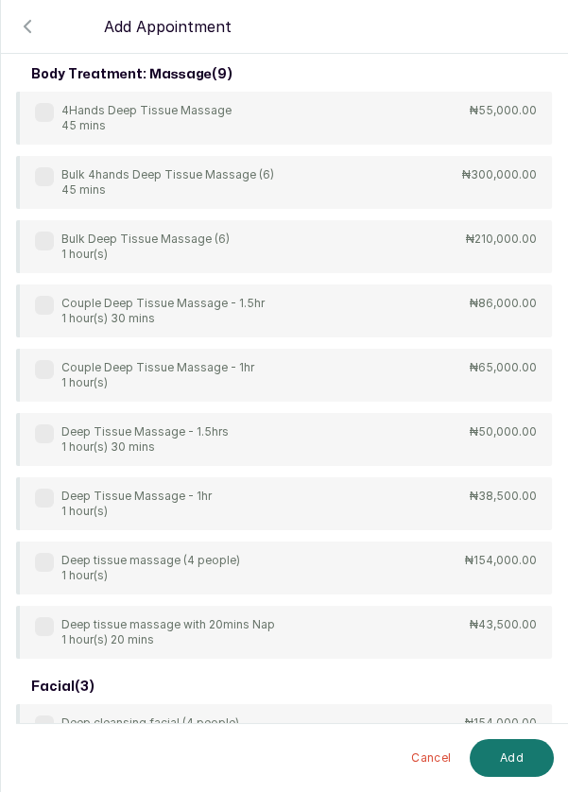
click at [85, 362] on p "Couple Deep Tissue Massage - 1hr" at bounding box center [157, 367] width 193 height 15
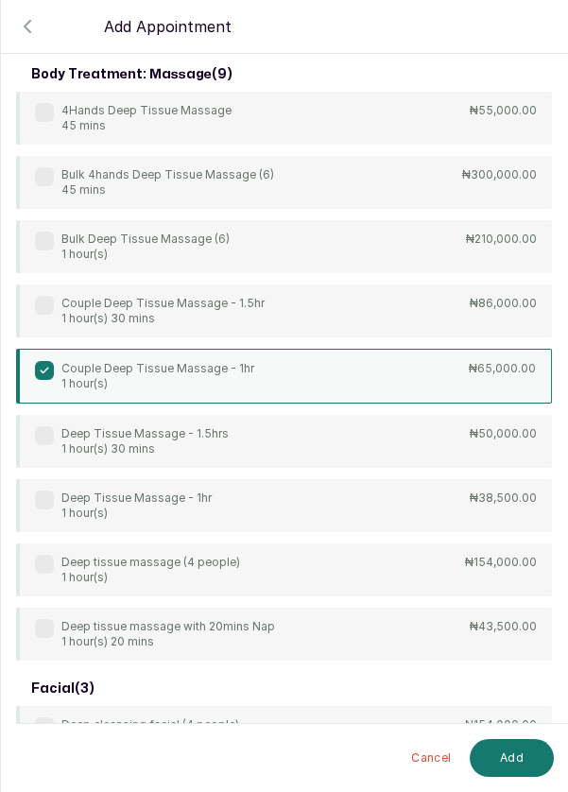
scroll to position [0, 0]
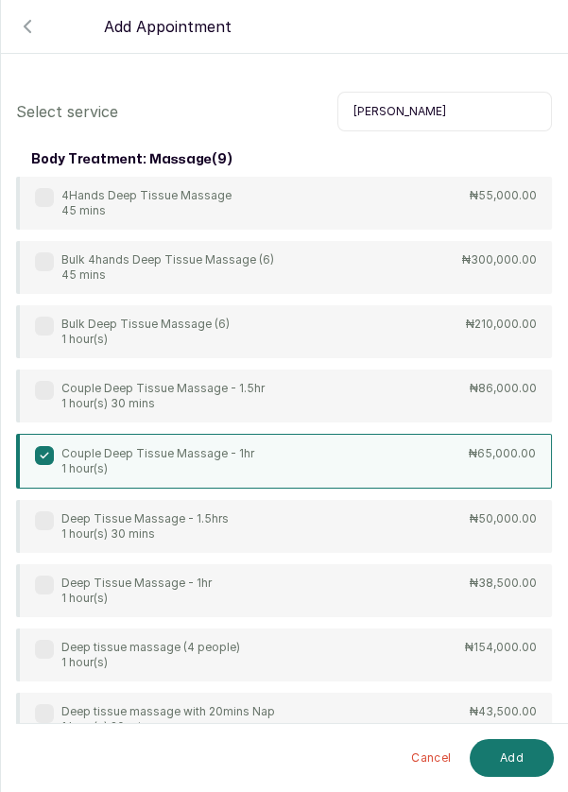
click at [450, 118] on input "[PERSON_NAME]" at bounding box center [444, 112] width 215 height 40
type input "D"
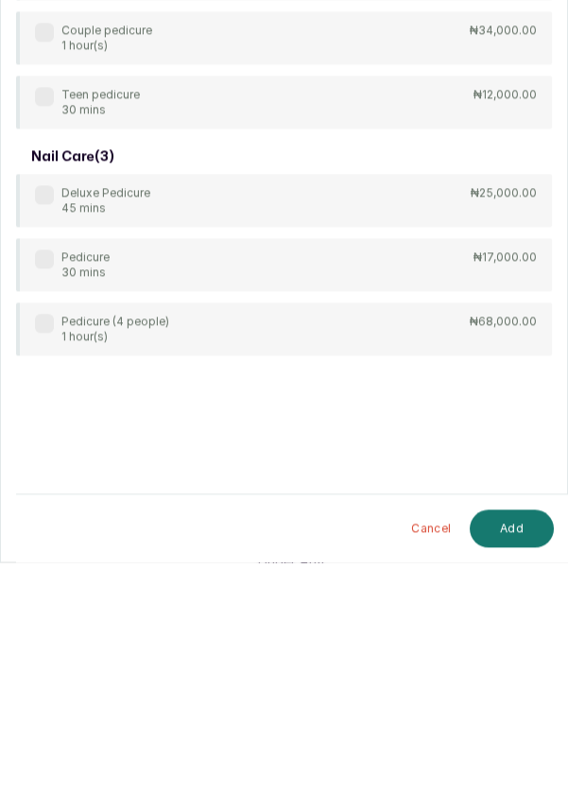
scroll to position [9, 0]
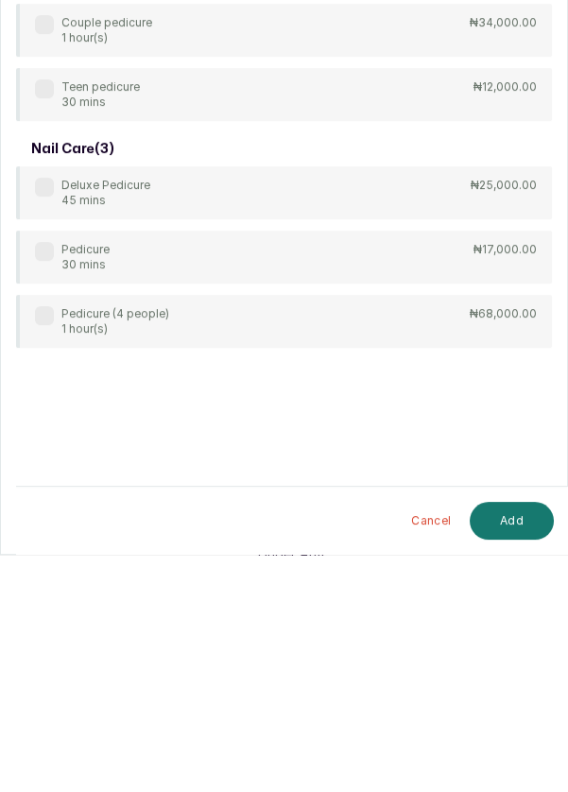
type input "Pedicure"
click at [39, 495] on label at bounding box center [44, 488] width 19 height 19
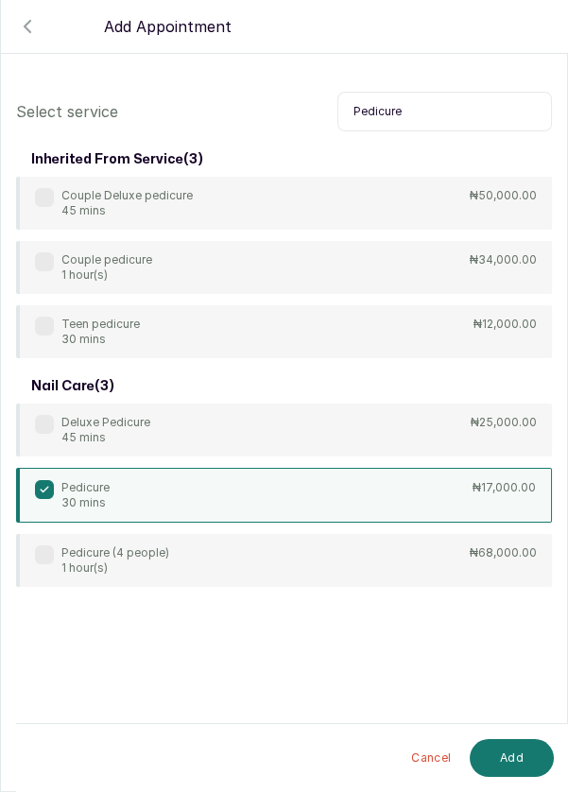
click at [509, 758] on button "Add" at bounding box center [512, 758] width 84 height 38
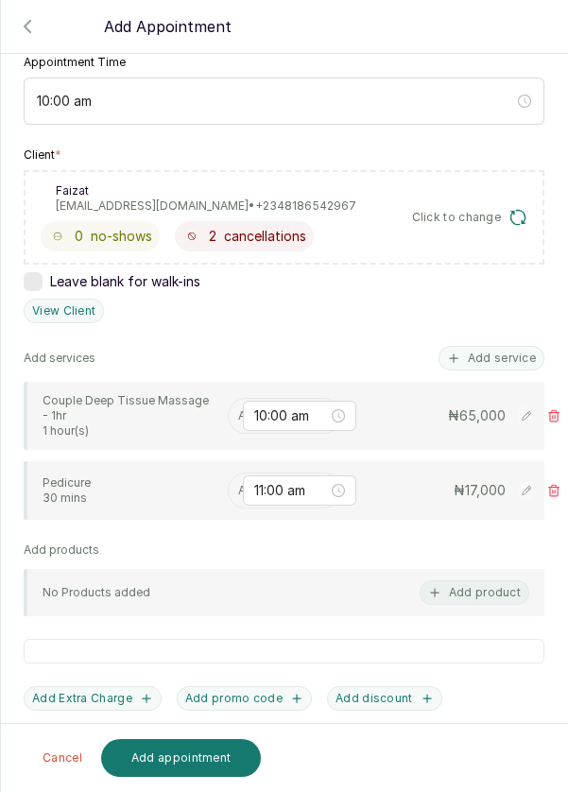
scroll to position [278, 0]
click at [238, 416] on input "text" at bounding box center [239, 414] width 3 height 13
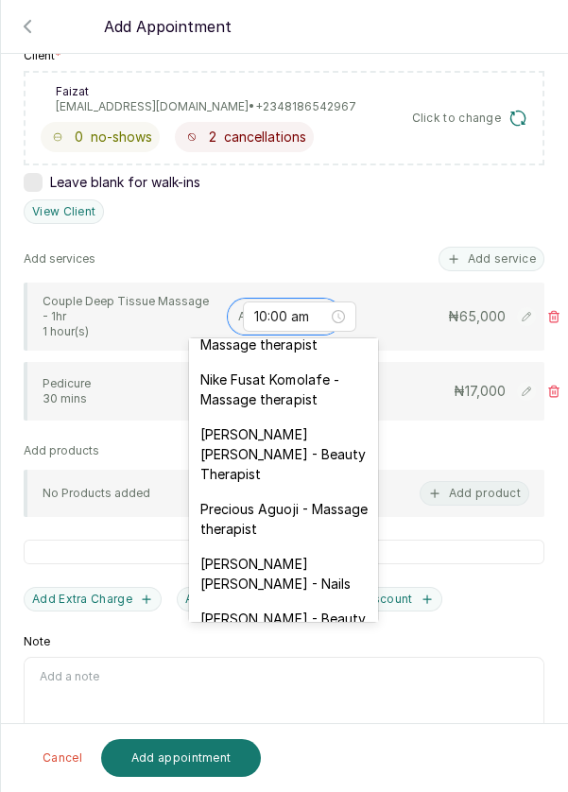
scroll to position [691, 0]
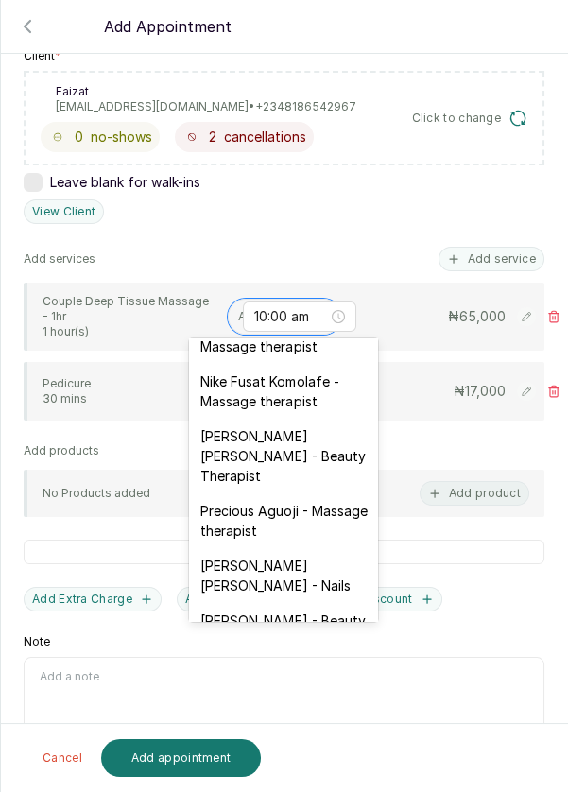
click at [254, 382] on div "Nike Fusat Komolafe - Massage therapist" at bounding box center [283, 391] width 189 height 55
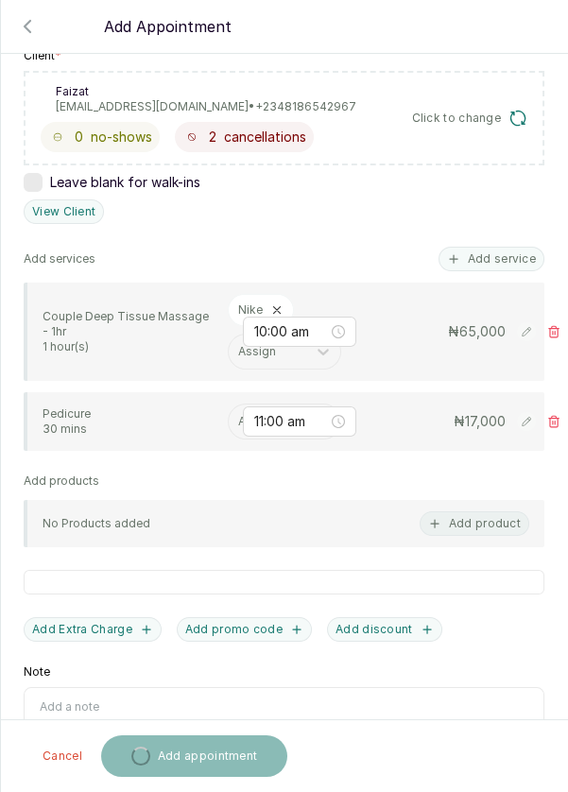
click at [228, 423] on div "Assign" at bounding box center [284, 422] width 113 height 36
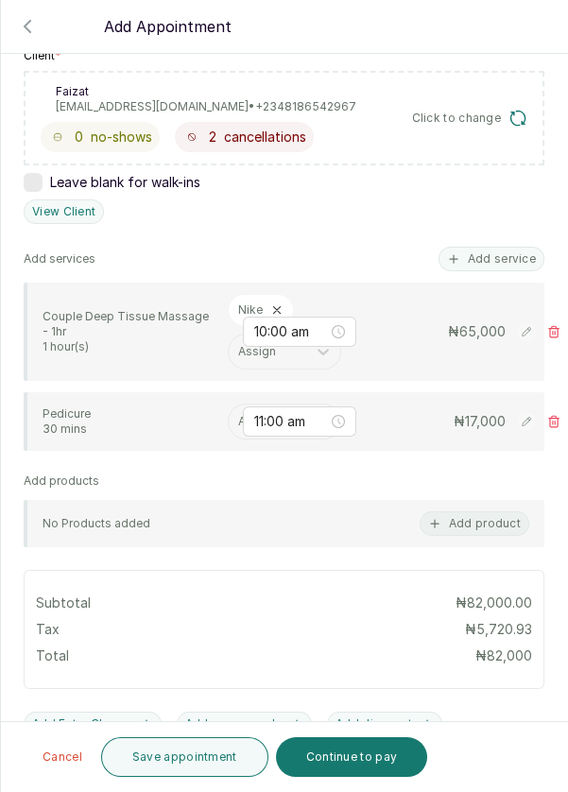
click at [238, 419] on input "text" at bounding box center [239, 421] width 3 height 13
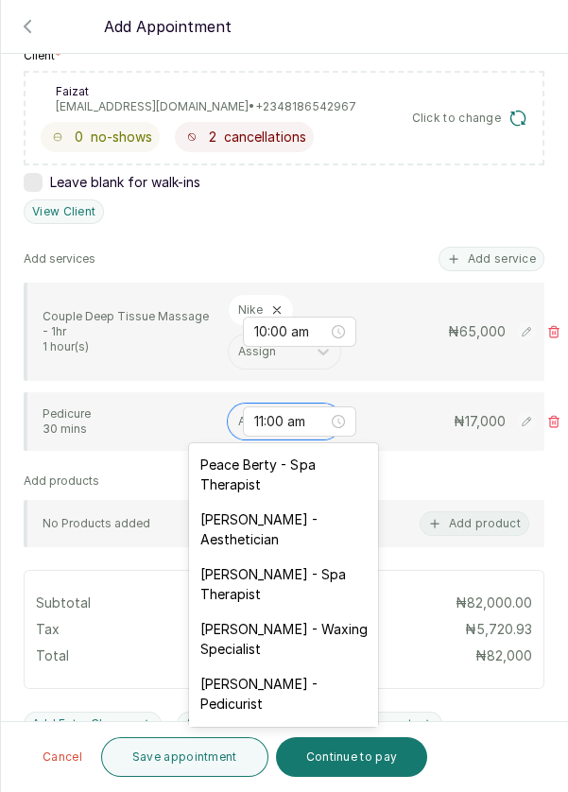
click at [282, 461] on div "Peace Berty - Spa Therapist" at bounding box center [283, 474] width 189 height 55
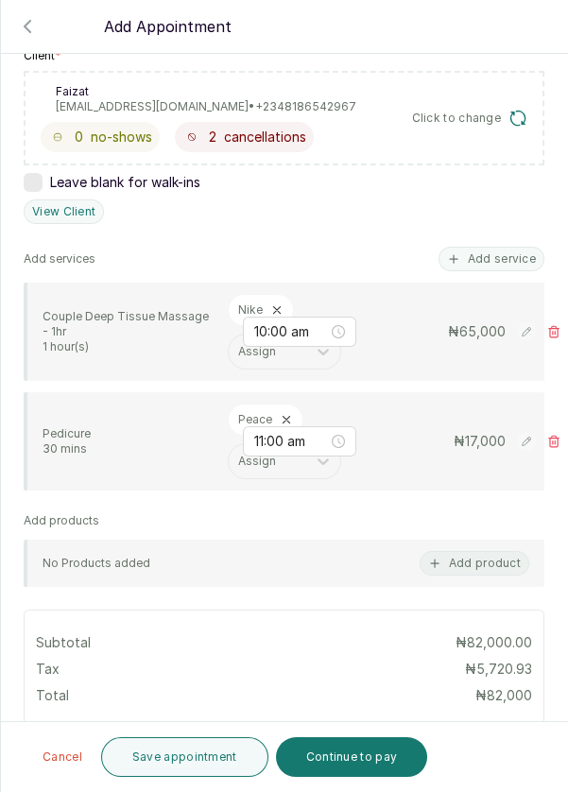
click at [203, 755] on button "Save appointment" at bounding box center [184, 757] width 167 height 40
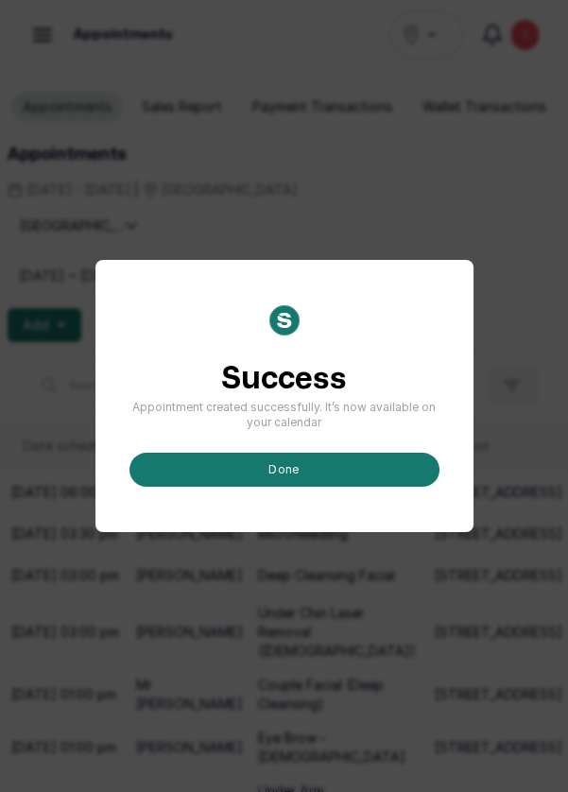
click at [365, 487] on button "done" at bounding box center [284, 470] width 310 height 34
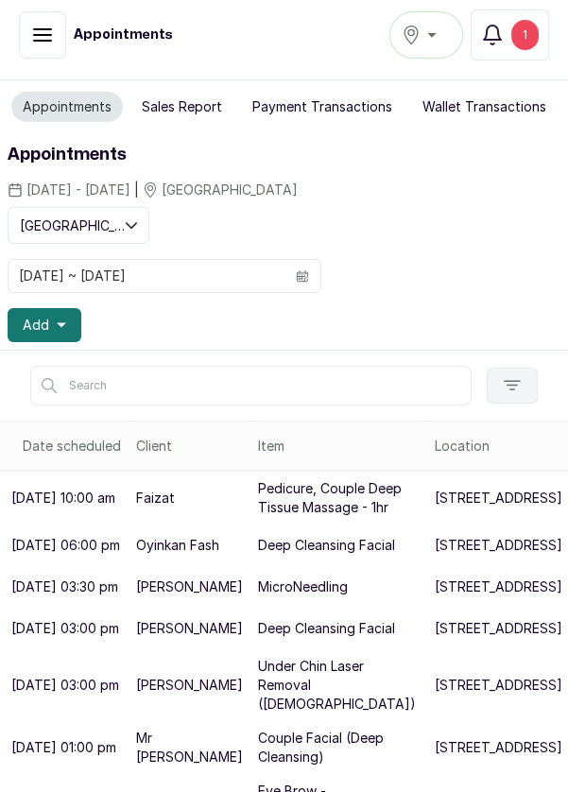
scroll to position [0, 91]
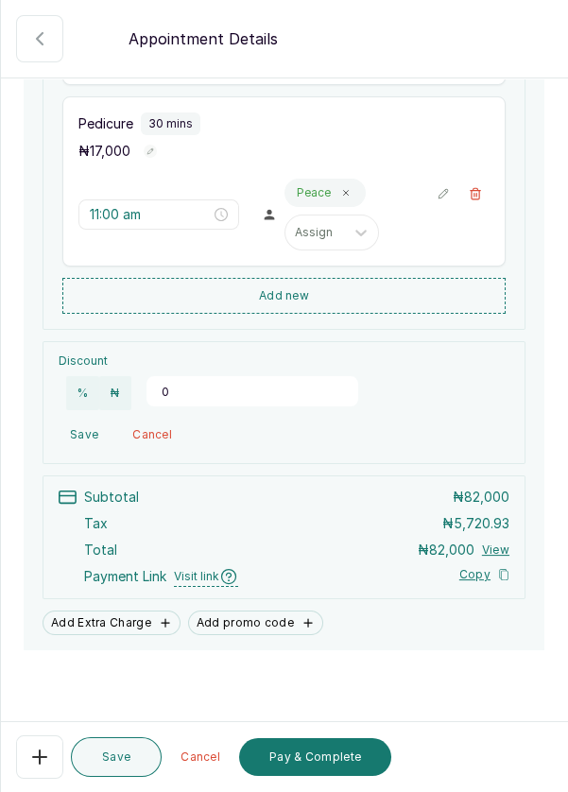
scroll to position [495, 0]
click at [319, 755] on button "Pay & Complete" at bounding box center [315, 757] width 152 height 38
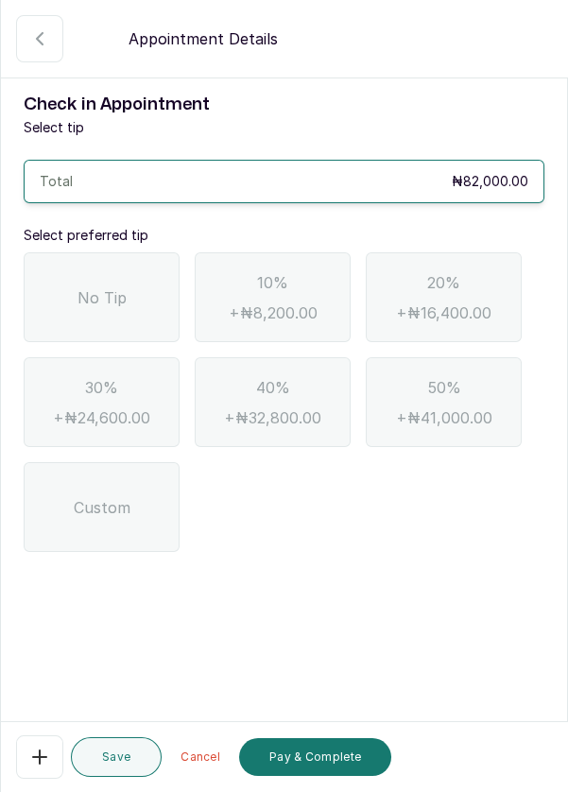
scroll to position [0, 0]
click at [126, 303] on div "No Tip" at bounding box center [102, 297] width 156 height 90
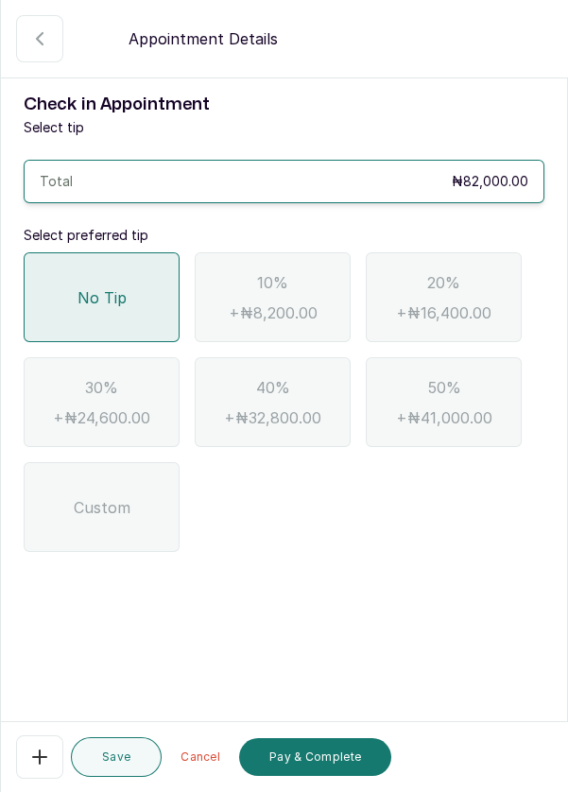
click at [348, 752] on button "Pay & Complete" at bounding box center [315, 757] width 152 height 38
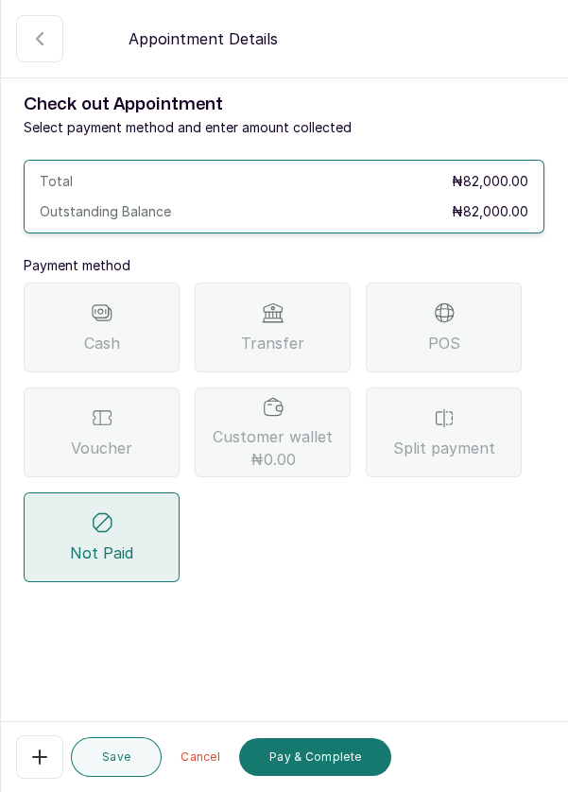
click at [484, 307] on div "POS" at bounding box center [444, 328] width 156 height 90
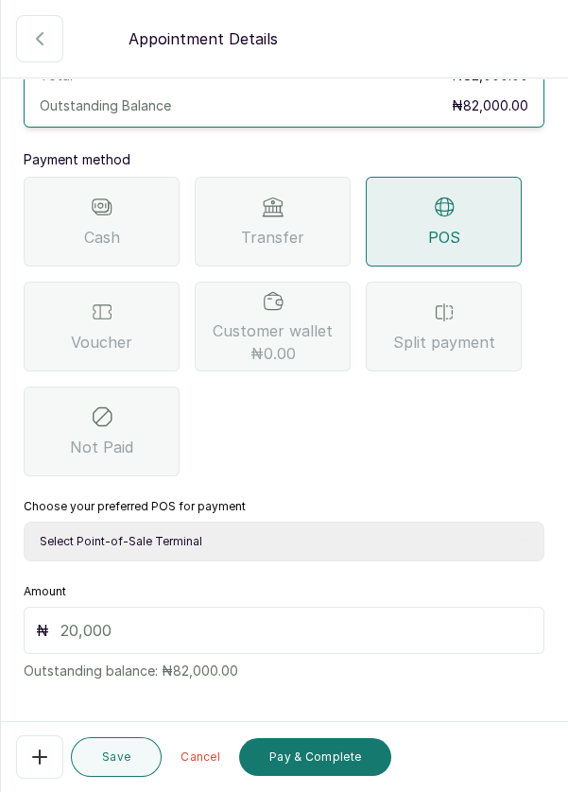
scroll to position [108, 0]
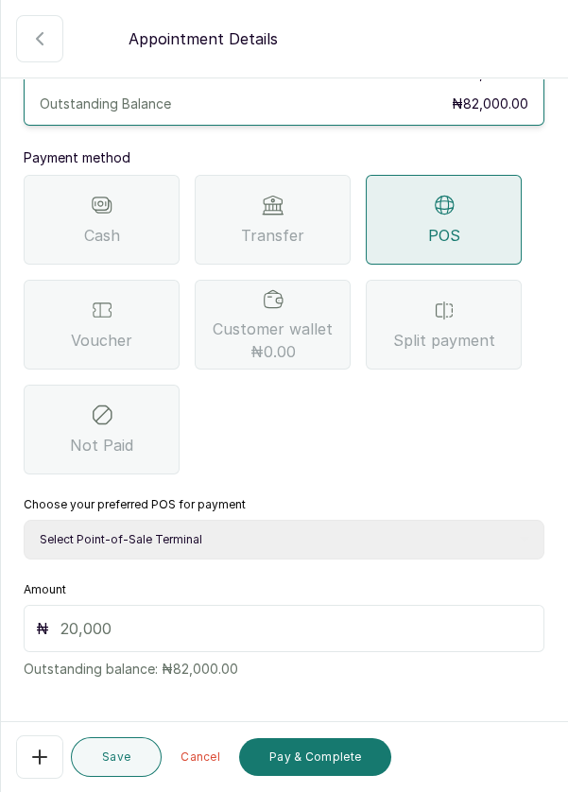
click at [356, 533] on select "Select Point-of-Sale Terminal Pos- Flutterwave Zenith Bank POS - Paga Paga POS …" at bounding box center [284, 540] width 521 height 40
select select "ea021b39-a6bc-4e4d-b5d1-02cb72451b32"
click at [24, 520] on select "Select Point-of-Sale Terminal Pos- Flutterwave Zenith Bank POS - Paga Paga POS …" at bounding box center [284, 540] width 521 height 40
click at [345, 633] on input "text" at bounding box center [296, 628] width 472 height 23
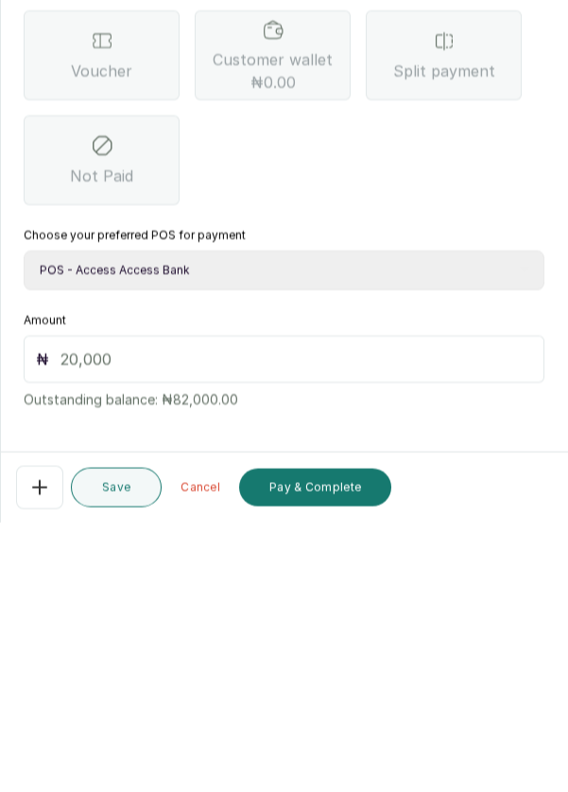
scroll to position [91, 0]
type input "82"
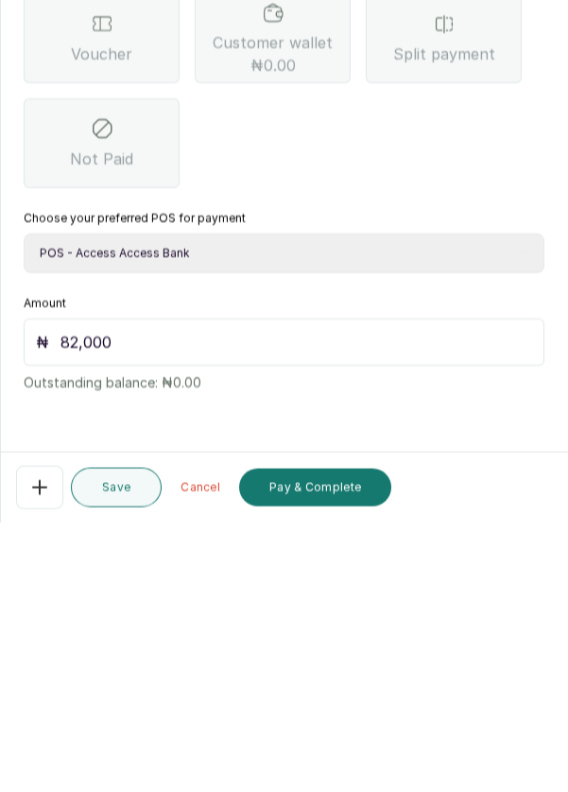
scroll to position [9, 0]
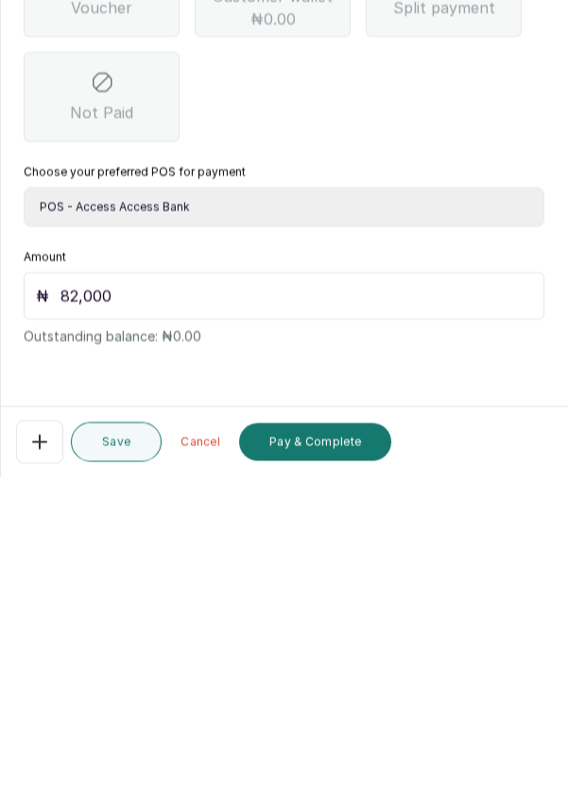
type input "82,000"
click at [337, 766] on button "Pay & Complete" at bounding box center [315, 757] width 152 height 38
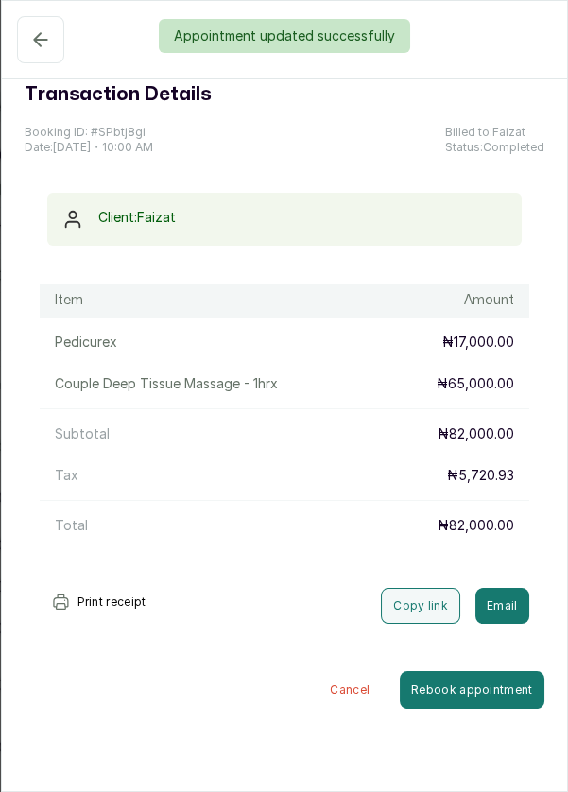
click at [41, 38] on div "Appointment updated successfully" at bounding box center [284, 36] width 568 height 34
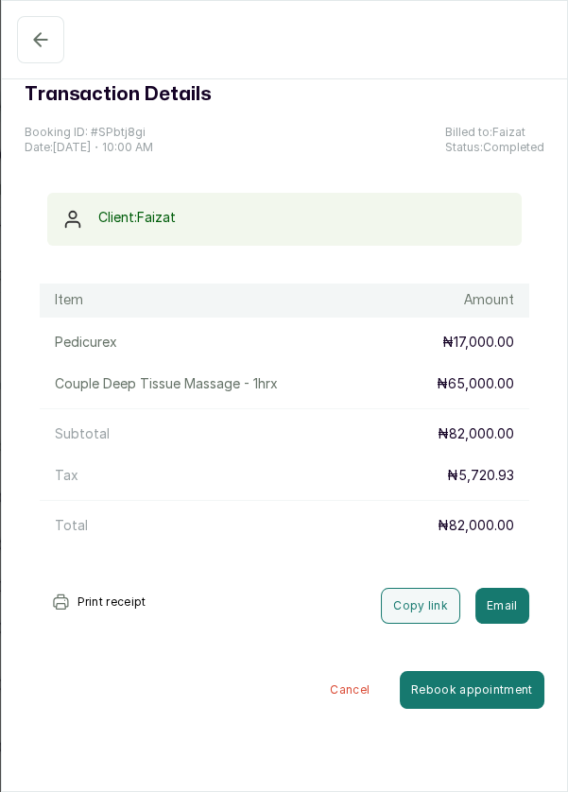
click at [30, 51] on button "Completed" at bounding box center [40, 39] width 47 height 47
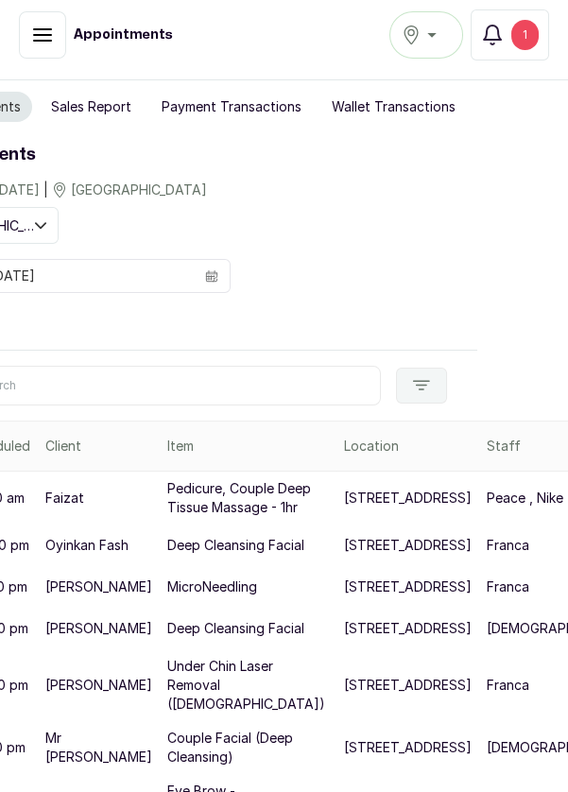
scroll to position [0, 0]
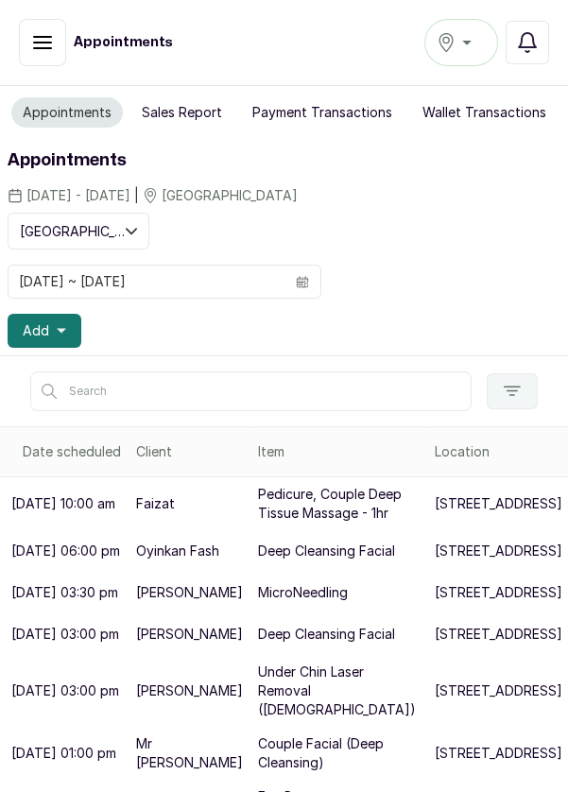
click at [539, 37] on icon "button" at bounding box center [527, 42] width 23 height 23
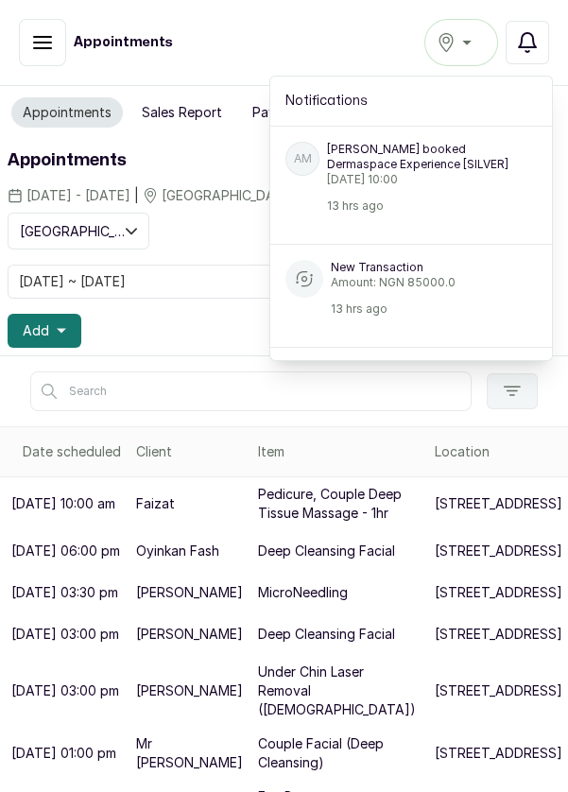
click at [531, 45] on icon "button" at bounding box center [527, 42] width 23 height 23
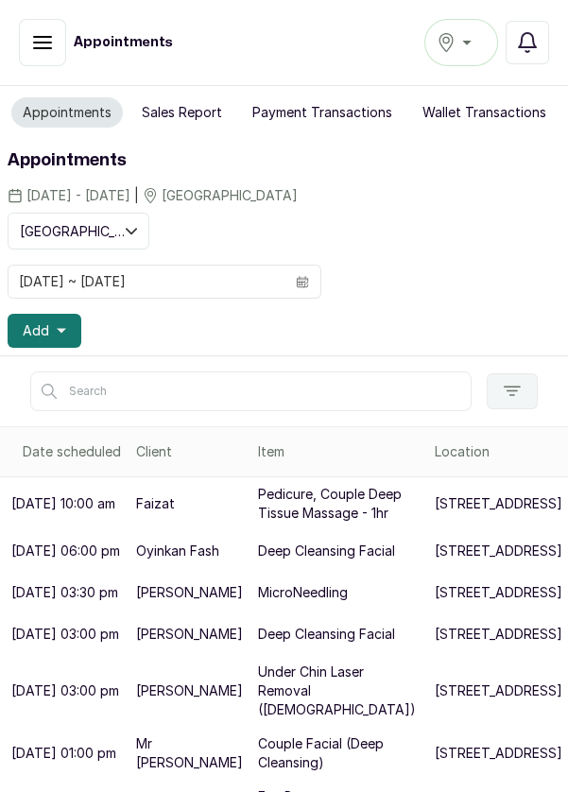
click at [539, 40] on icon "button" at bounding box center [527, 42] width 23 height 23
click at [530, 48] on icon "button" at bounding box center [527, 42] width 23 height 23
click at [536, 42] on icon "button" at bounding box center [527, 42] width 23 height 23
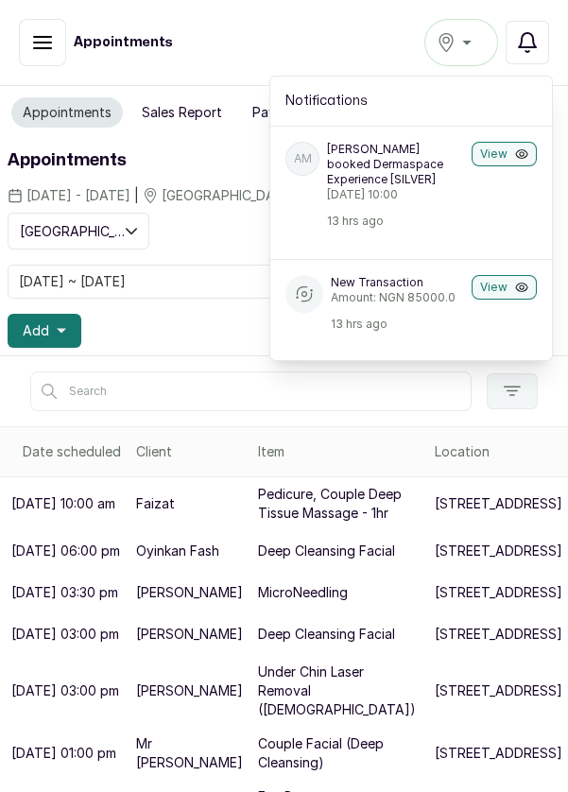
click at [386, 394] on input "text" at bounding box center [250, 391] width 441 height 40
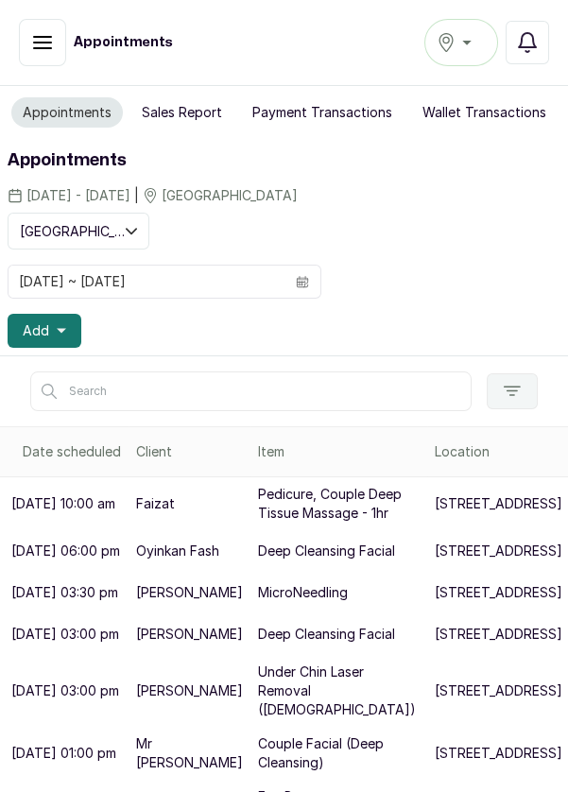
click at [425, 242] on div "Showing: Victoria Island 09/10/2025 ~ 09/10/2025 Add" at bounding box center [284, 280] width 553 height 135
